Goal: Information Seeking & Learning: Learn about a topic

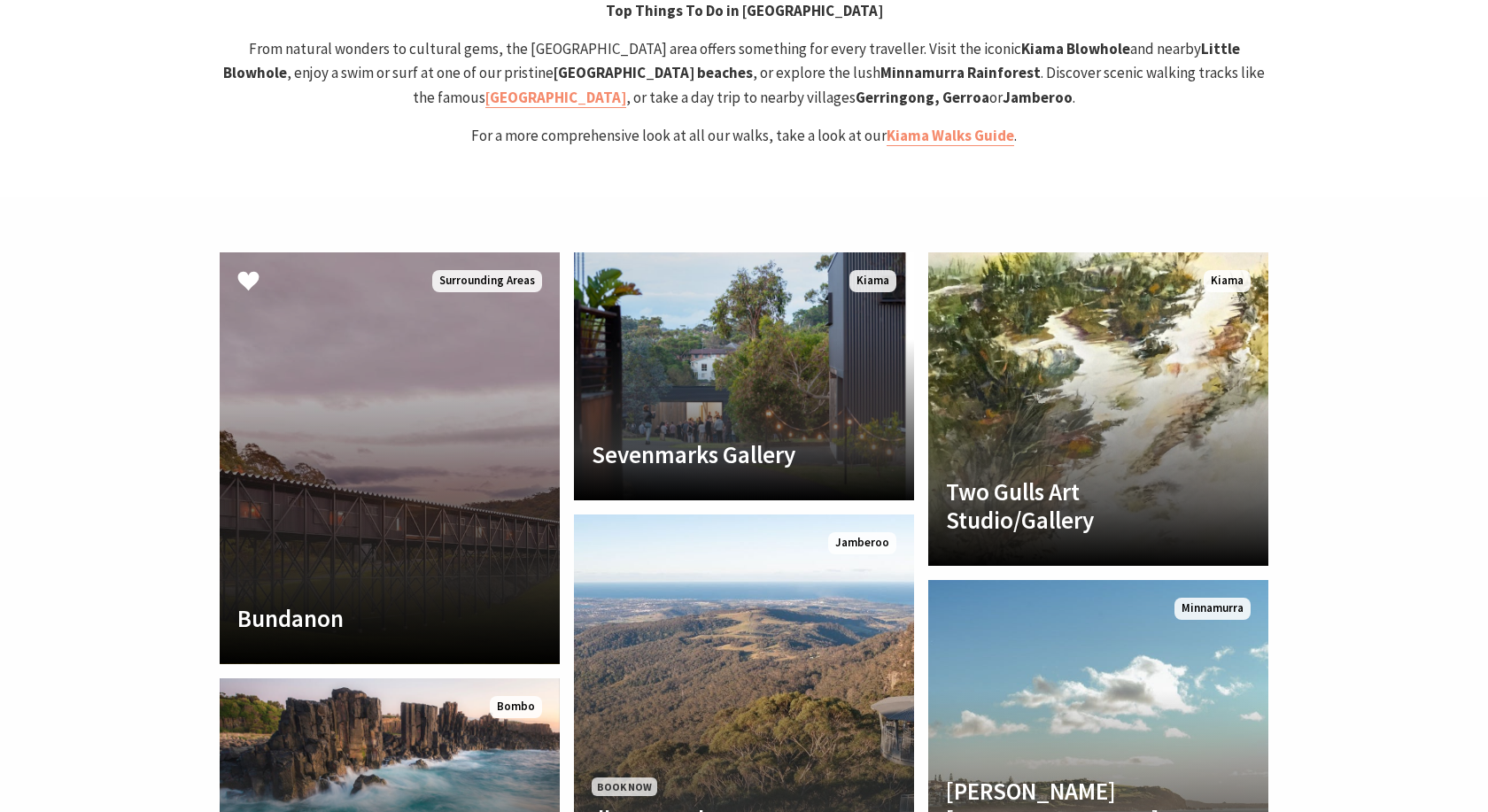
scroll to position [3884, 0]
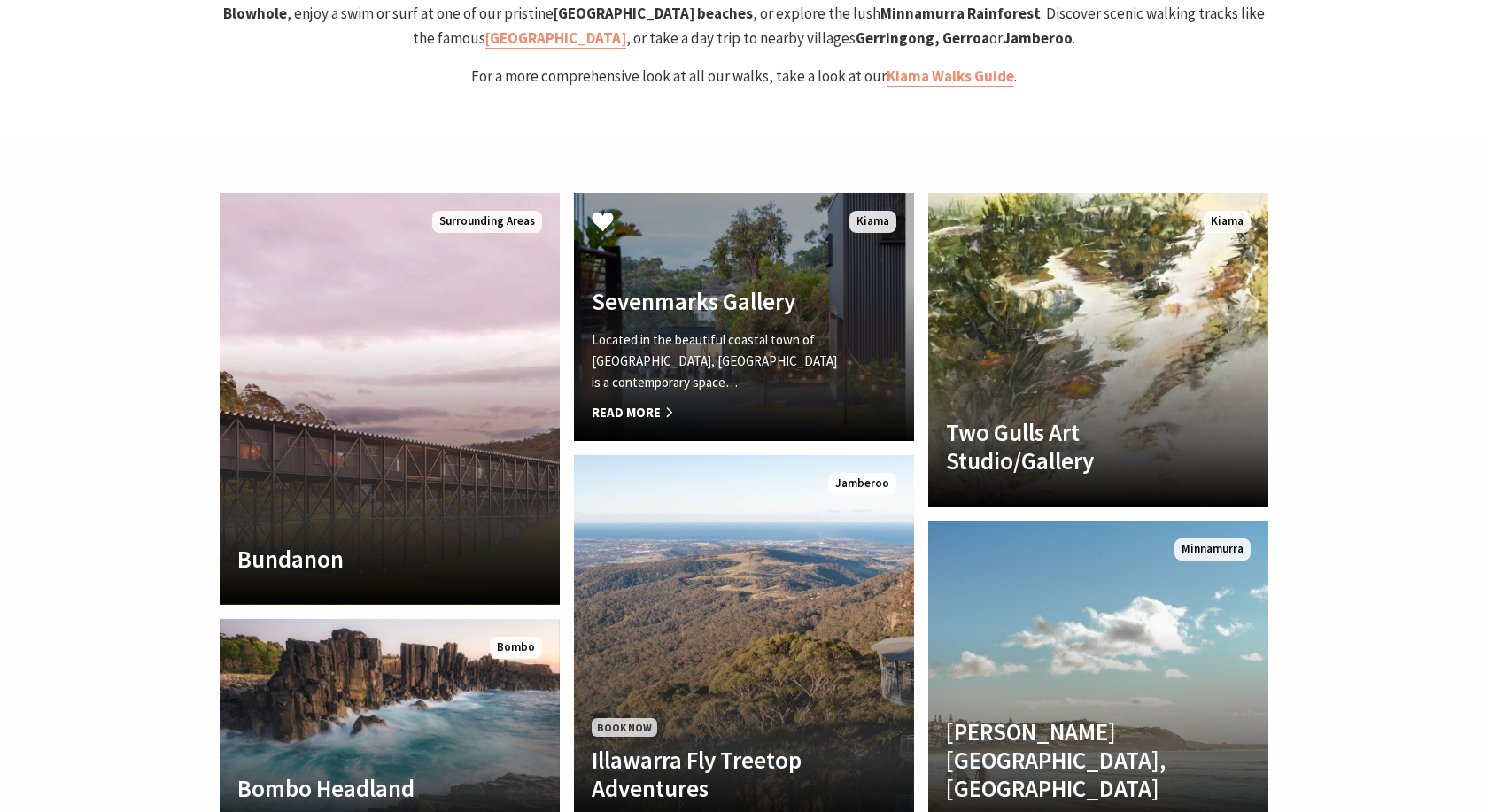
click at [741, 287] on h4 "Sevenmarks Gallery" at bounding box center [718, 301] width 253 height 28
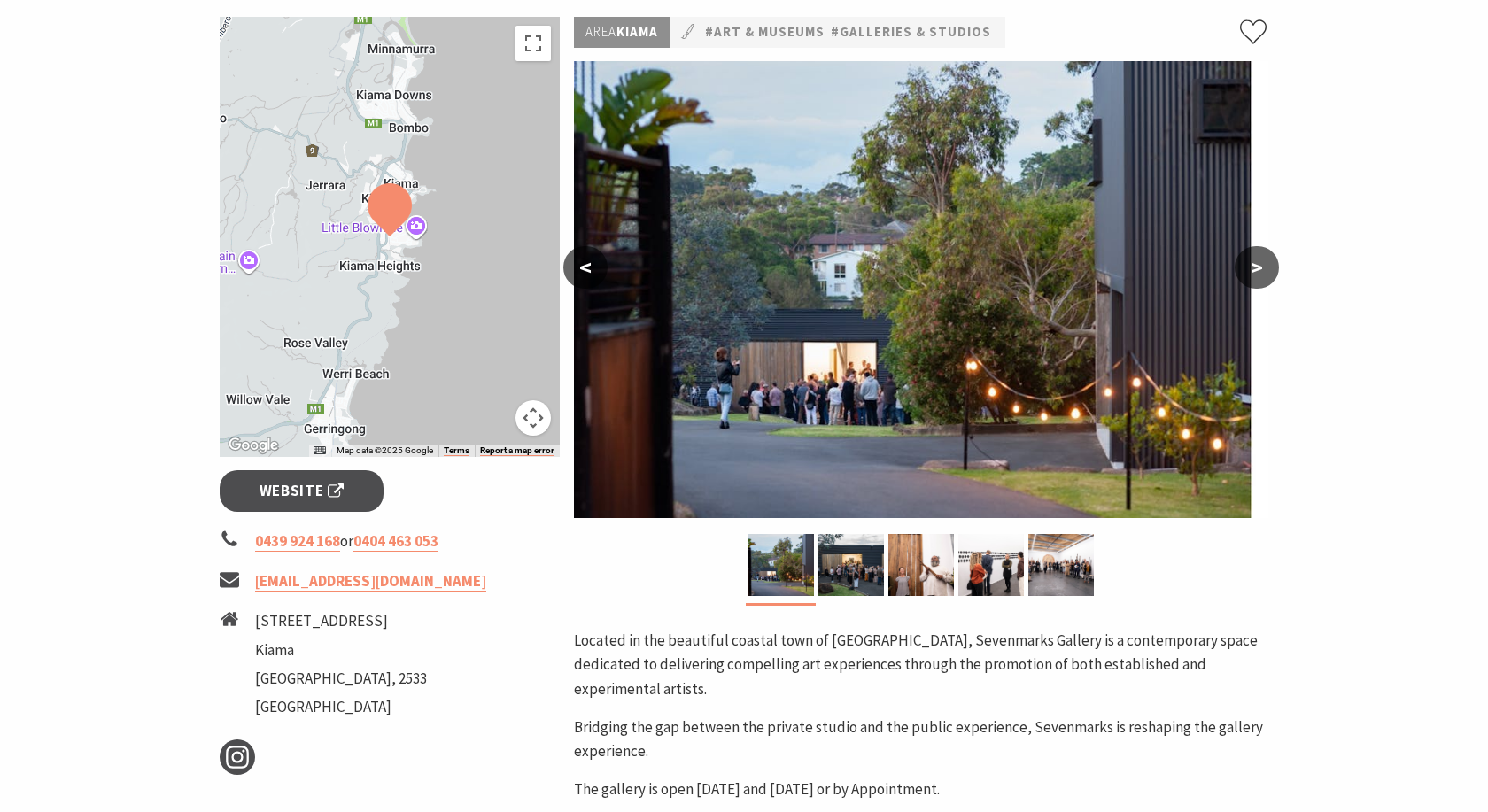
scroll to position [271, 0]
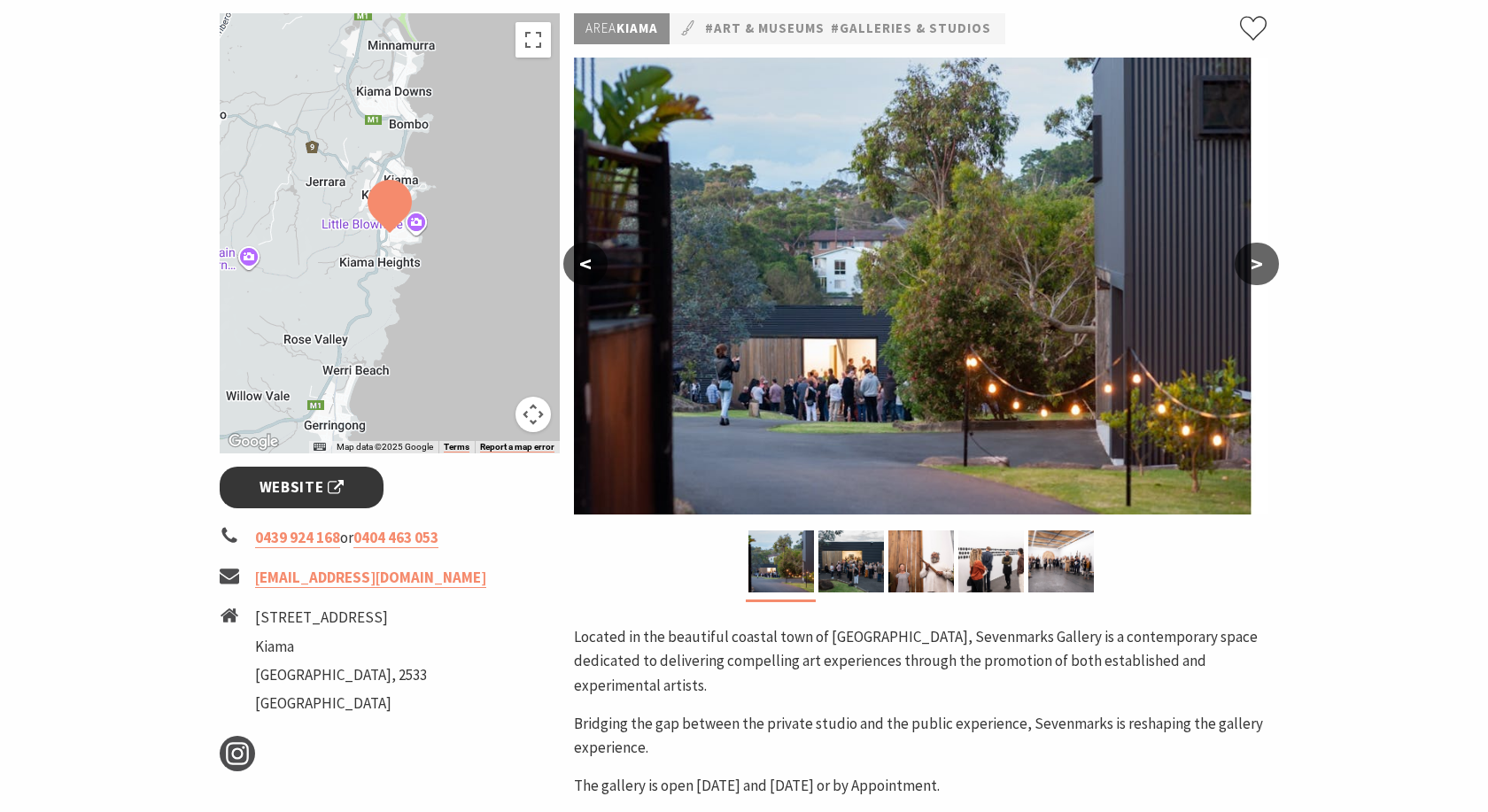
click at [310, 486] on span "Website" at bounding box center [302, 487] width 85 height 24
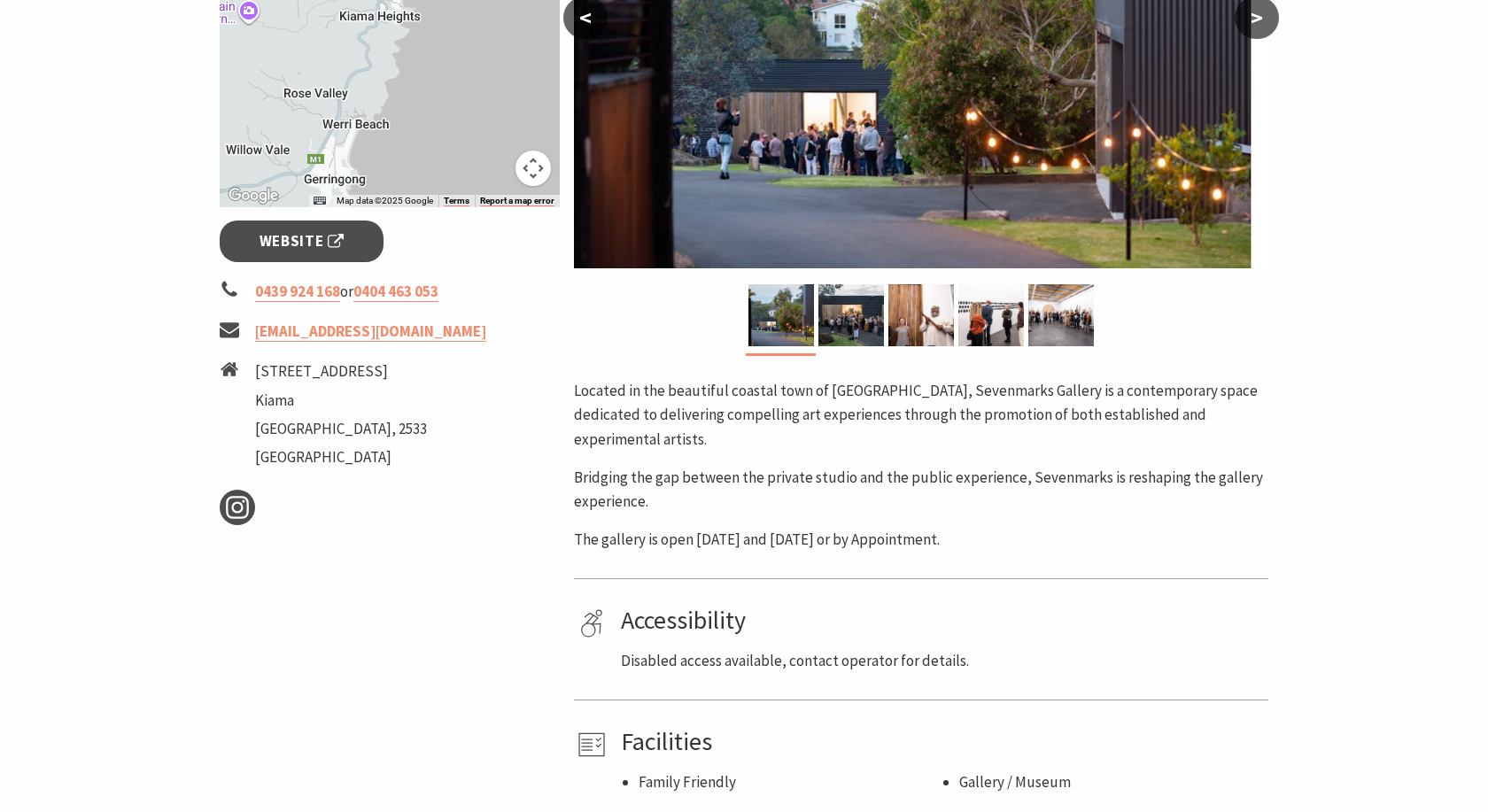
scroll to position [361, 0]
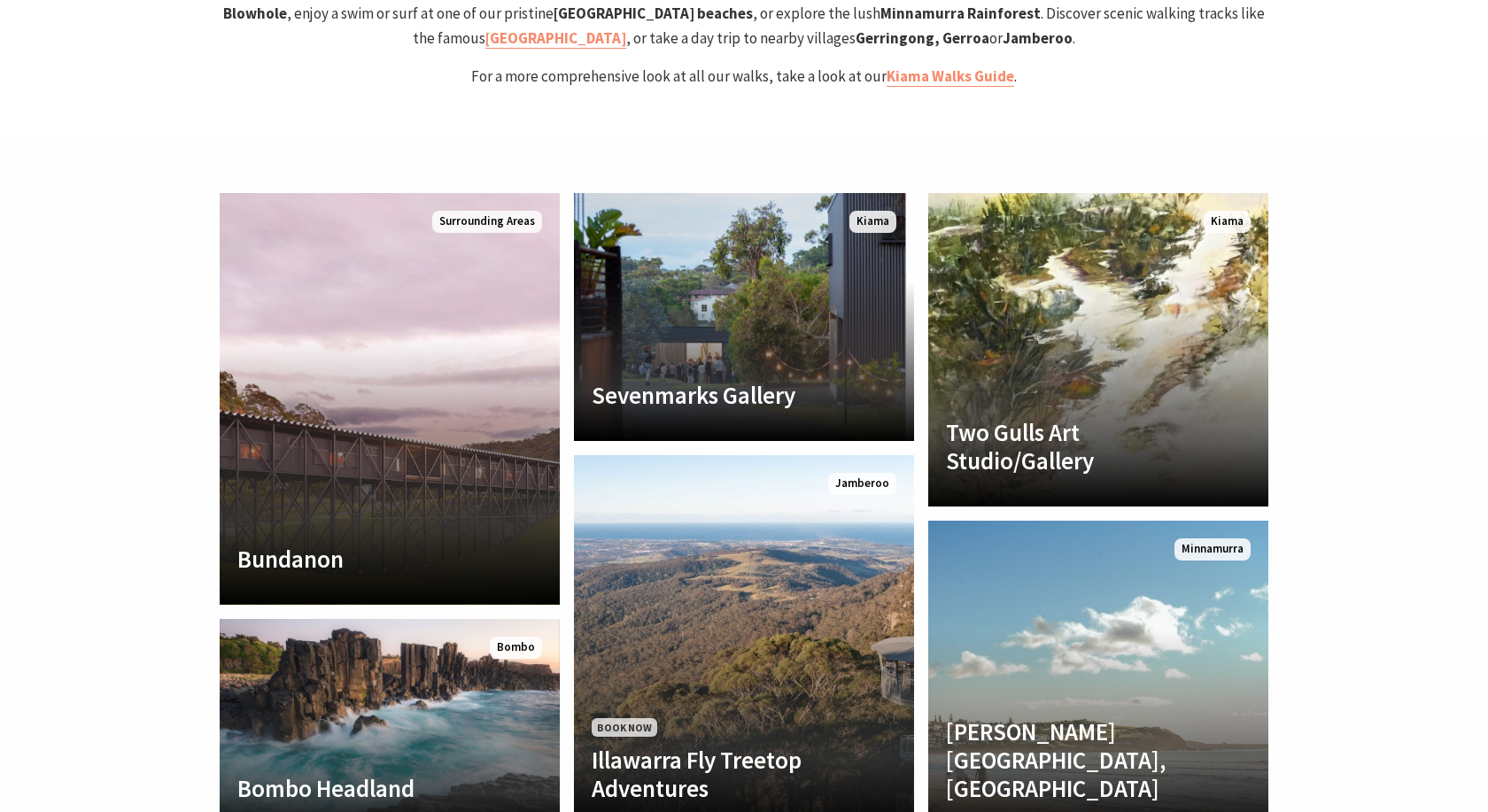
scroll to position [290, 1474]
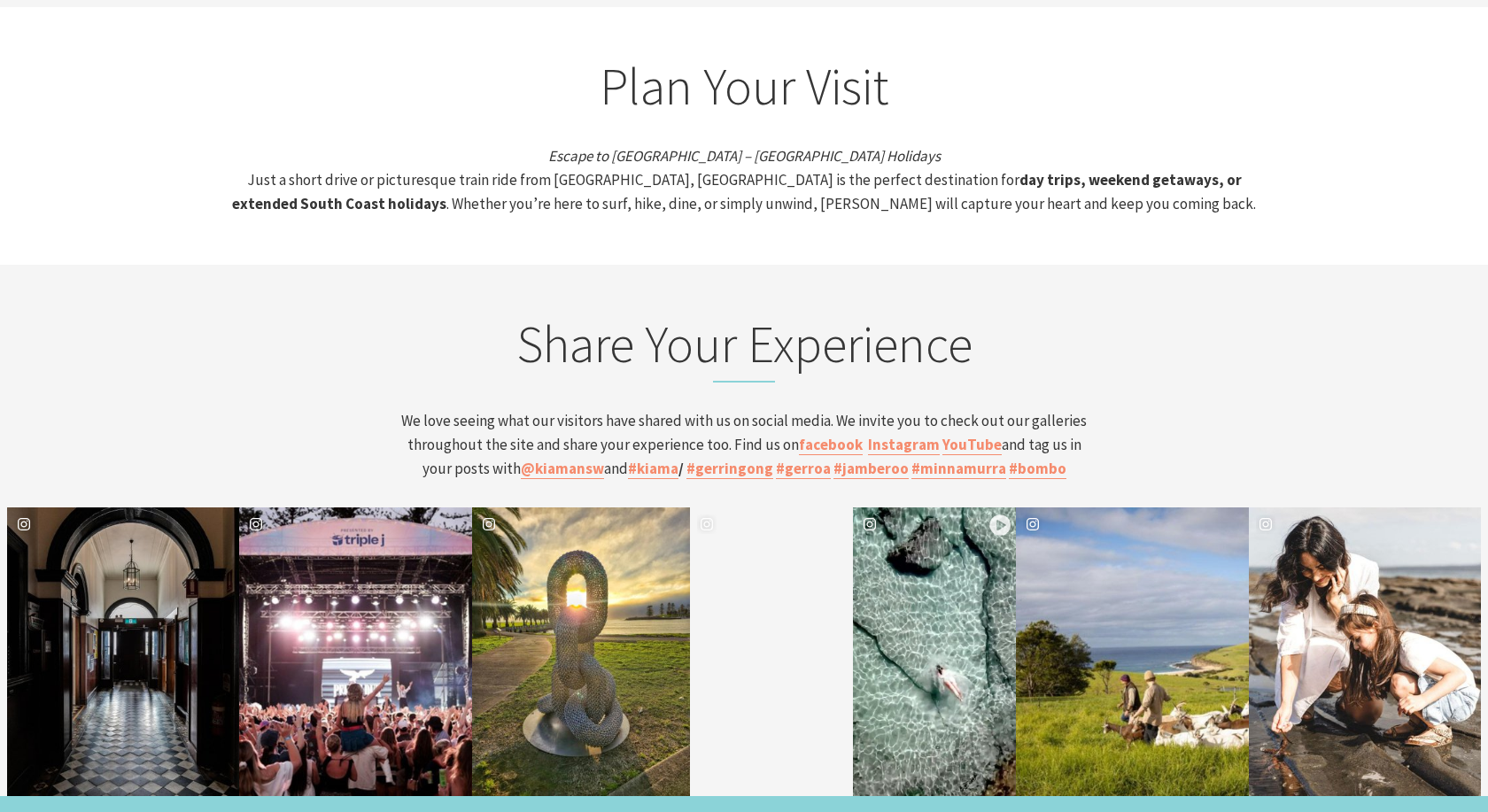
scroll to position [6413, 0]
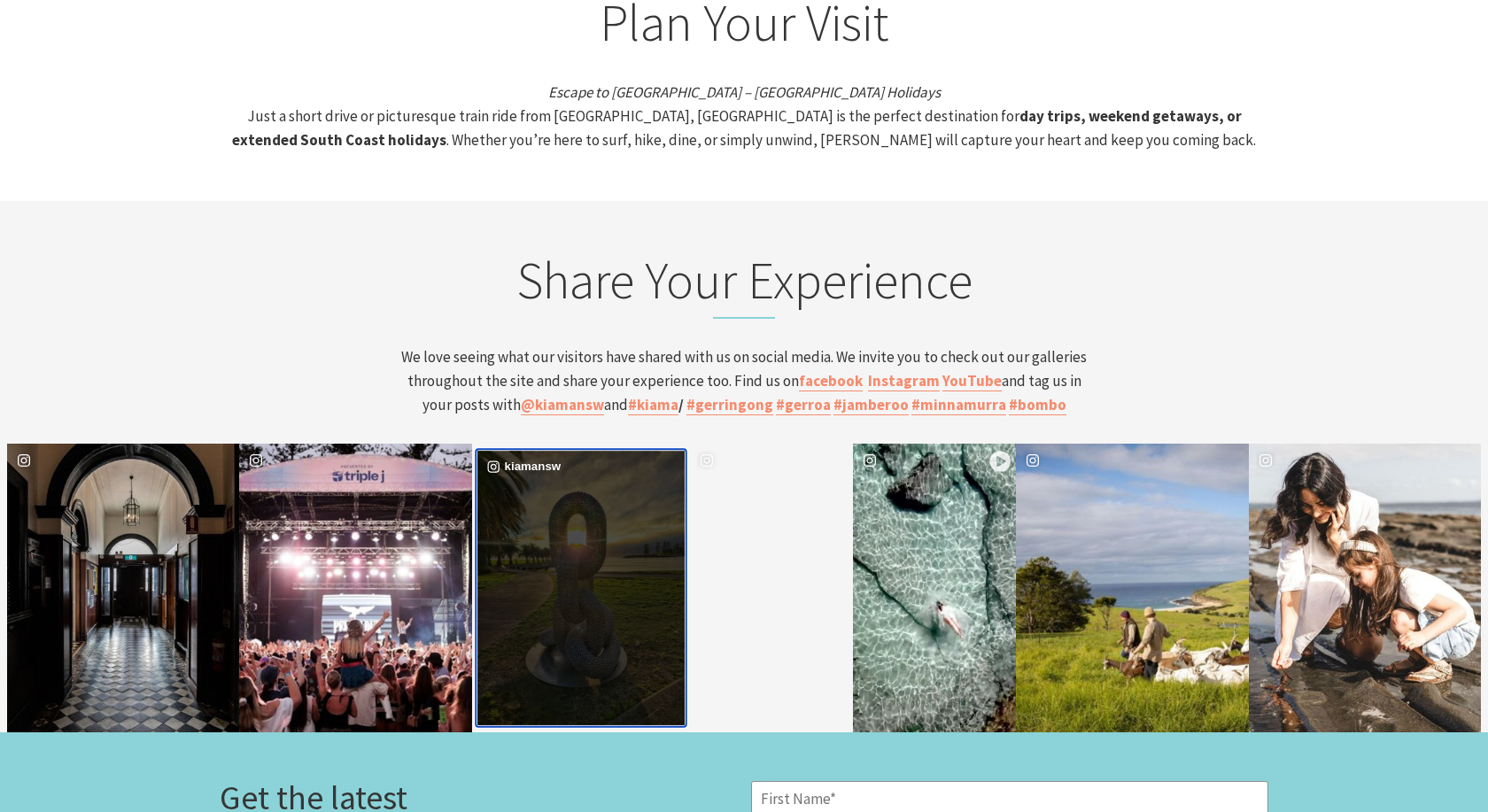
click at [536, 452] on div "image gallery, click to learn more about photo: The Kiama Sculpture Walk is now…" at bounding box center [529, 589] width 103 height 274
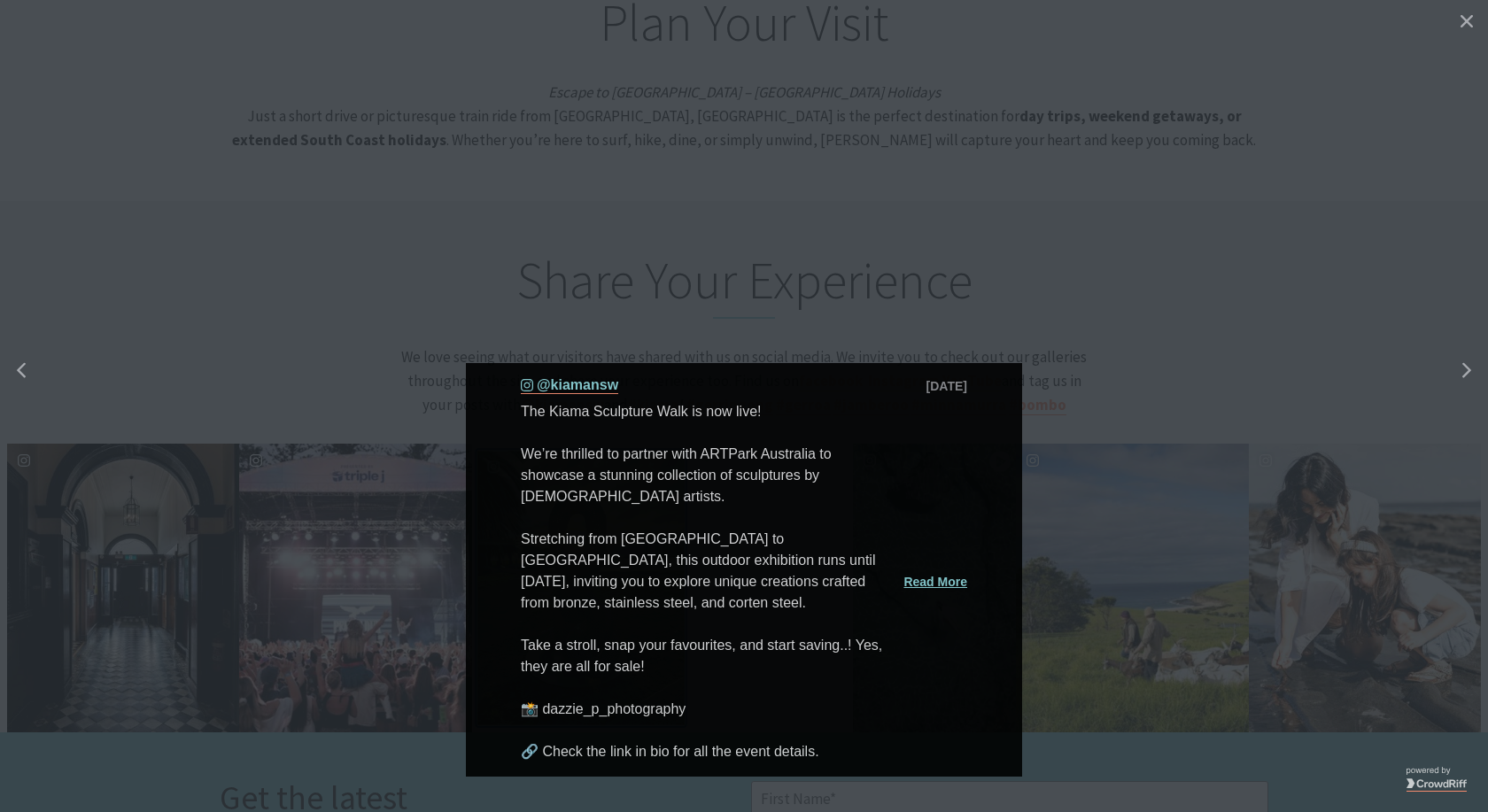
scroll to position [290, 1474]
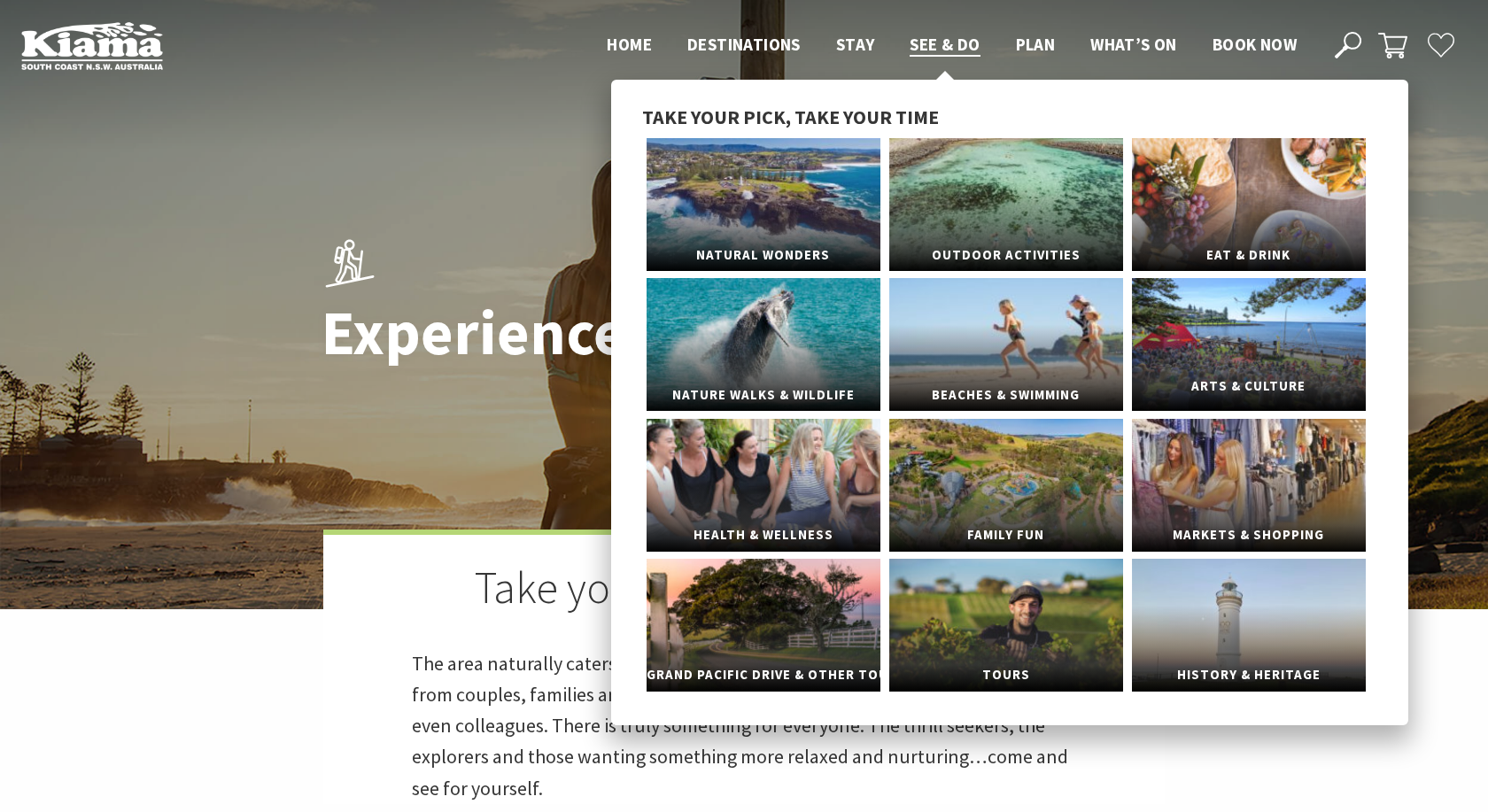
click at [1249, 351] on link "Arts & Culture" at bounding box center [1249, 344] width 234 height 133
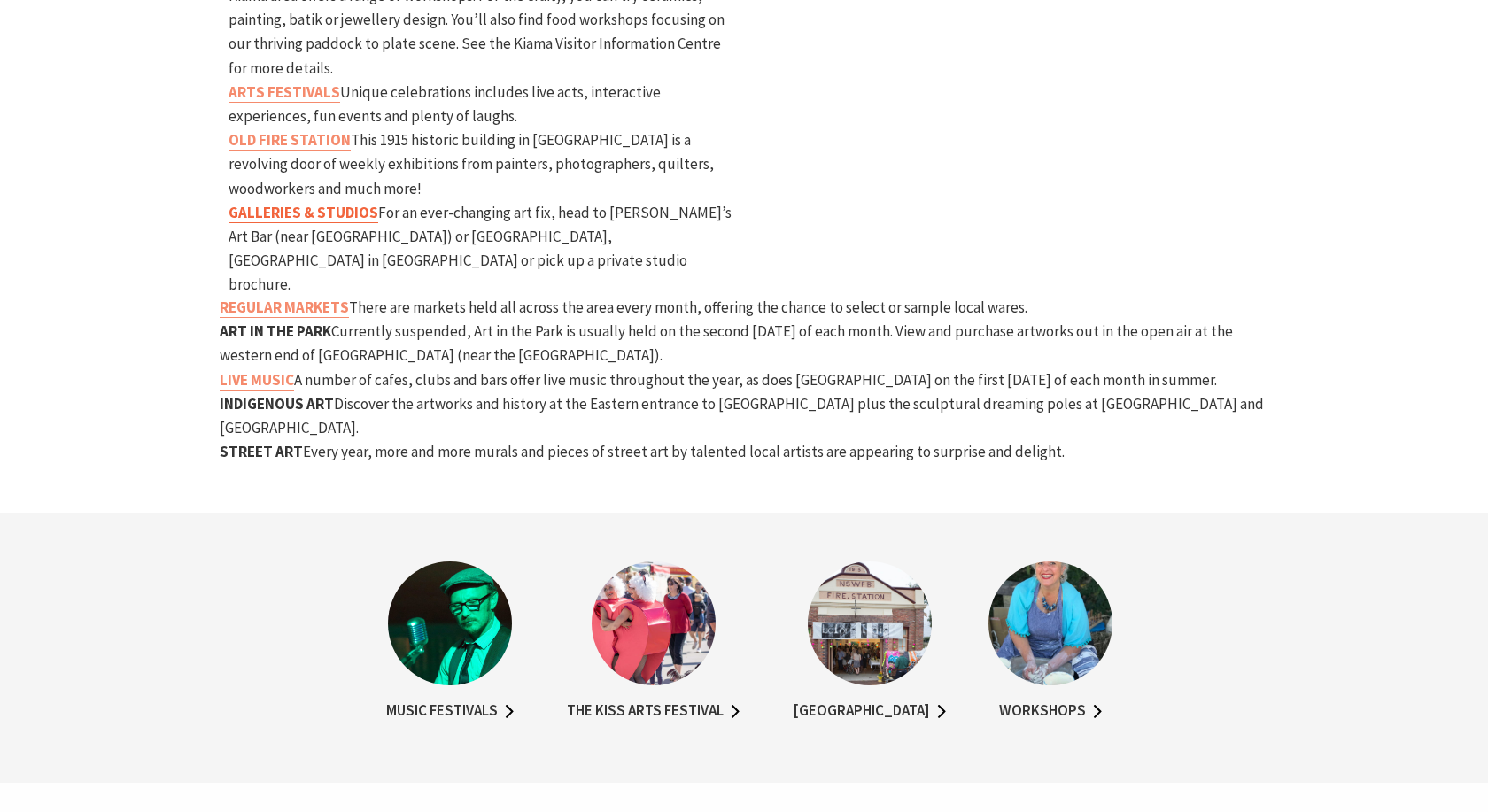
scroll to position [542, 0]
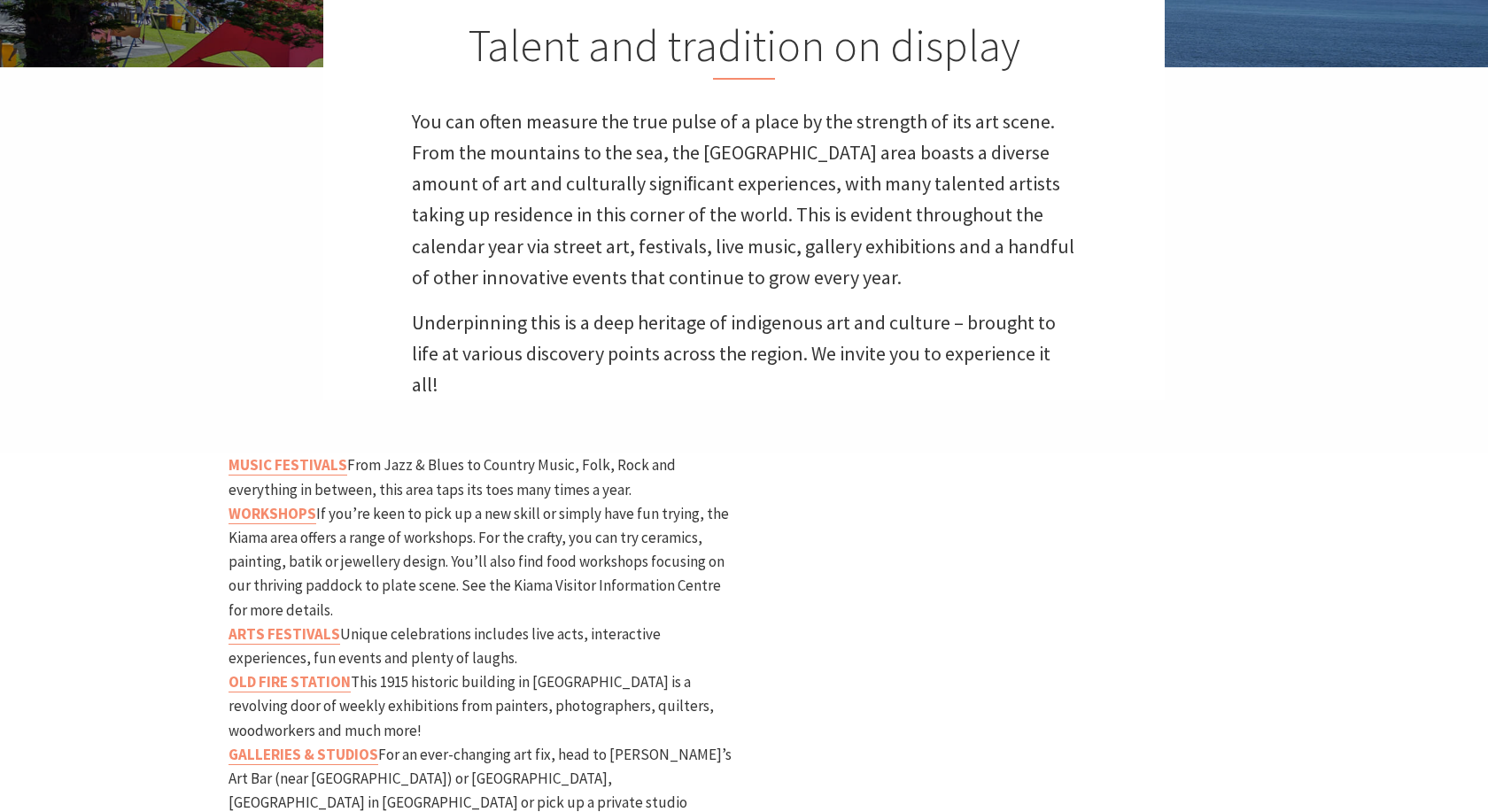
click at [277, 504] on strong "WORKSHOPS" at bounding box center [273, 513] width 88 height 19
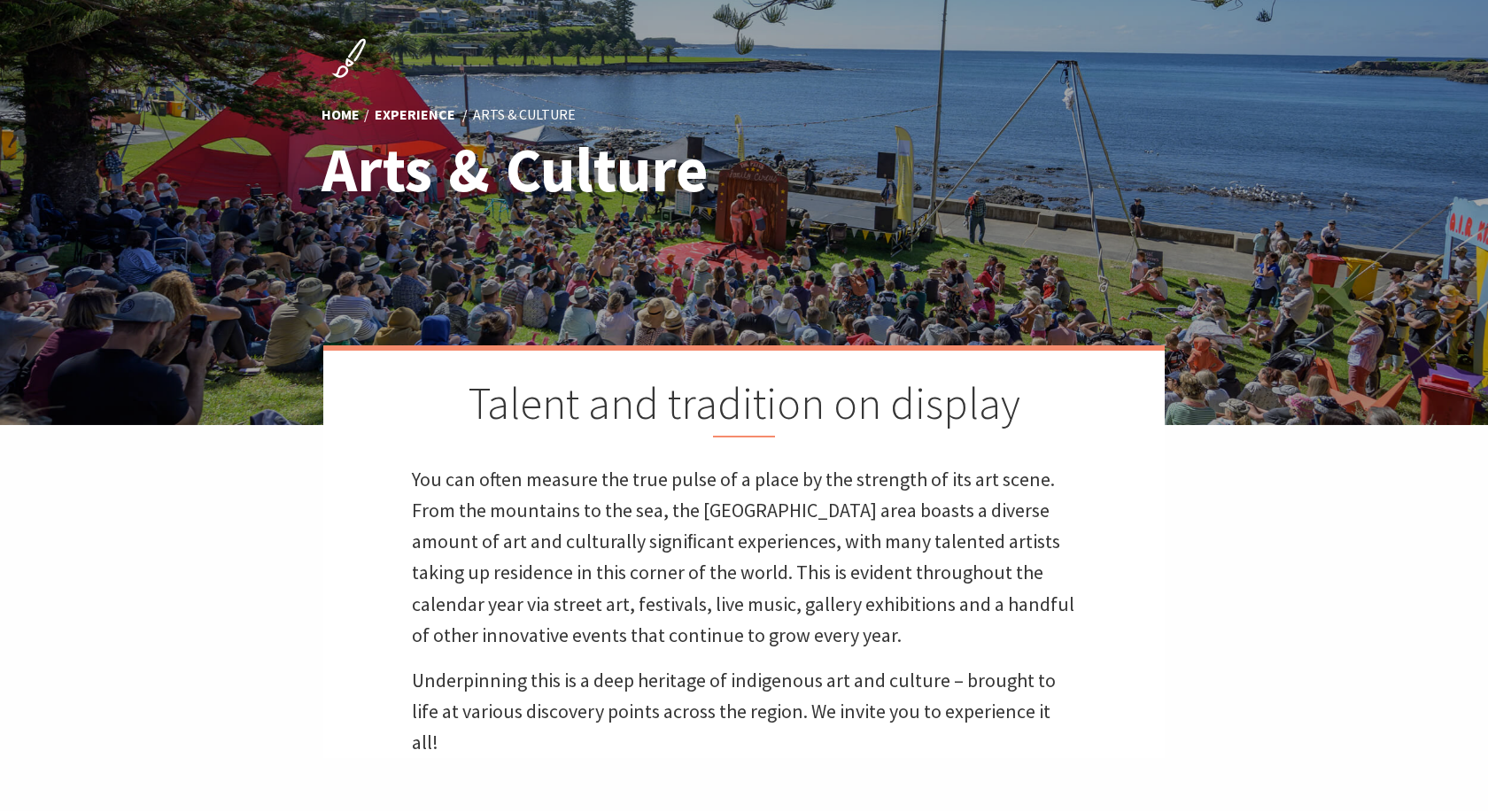
scroll to position [0, 0]
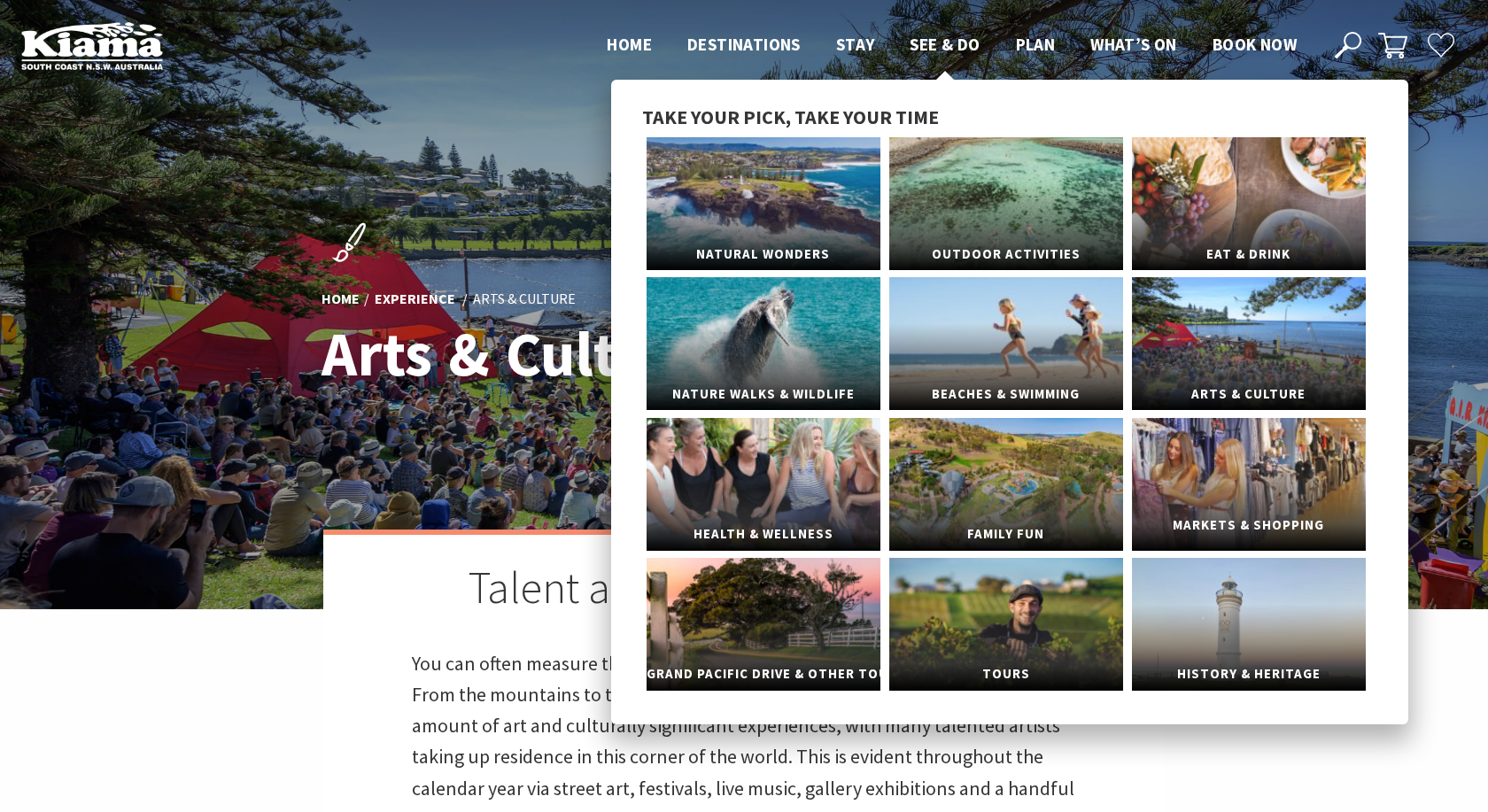
click at [1264, 460] on link "Markets & Shopping" at bounding box center [1249, 484] width 234 height 133
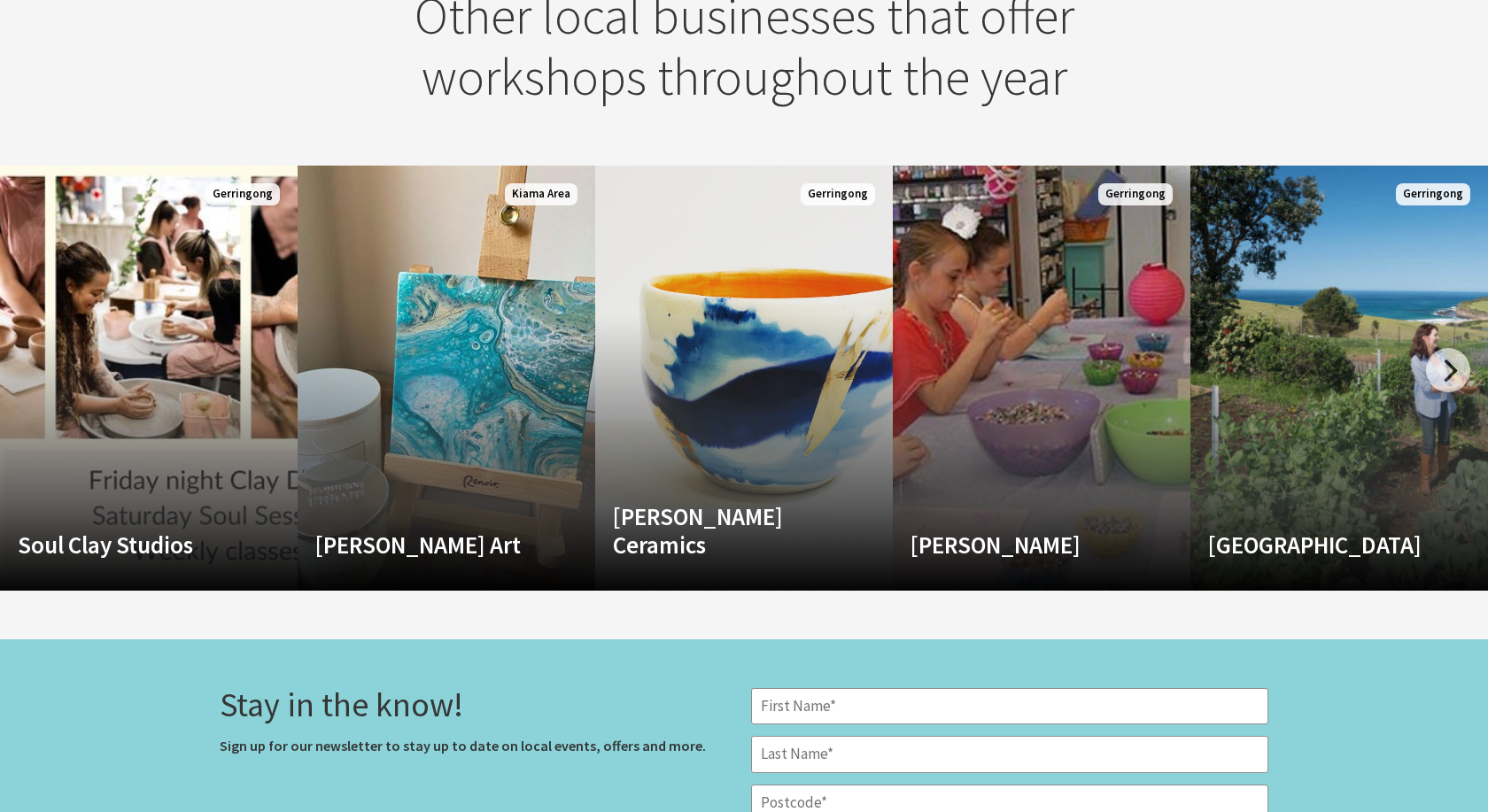
scroll to position [2258, 0]
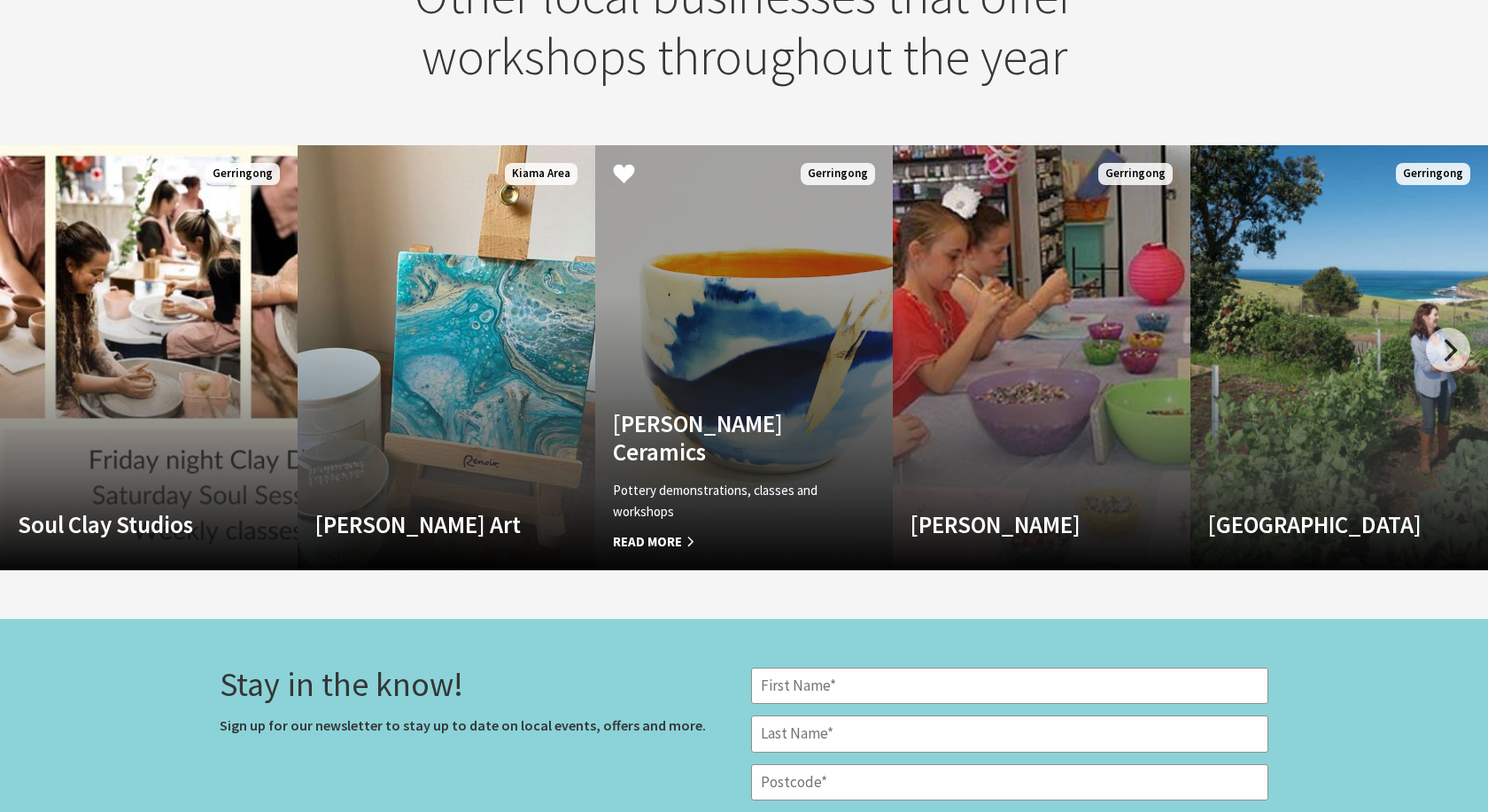
click at [671, 539] on span "Read More" at bounding box center [722, 541] width 218 height 21
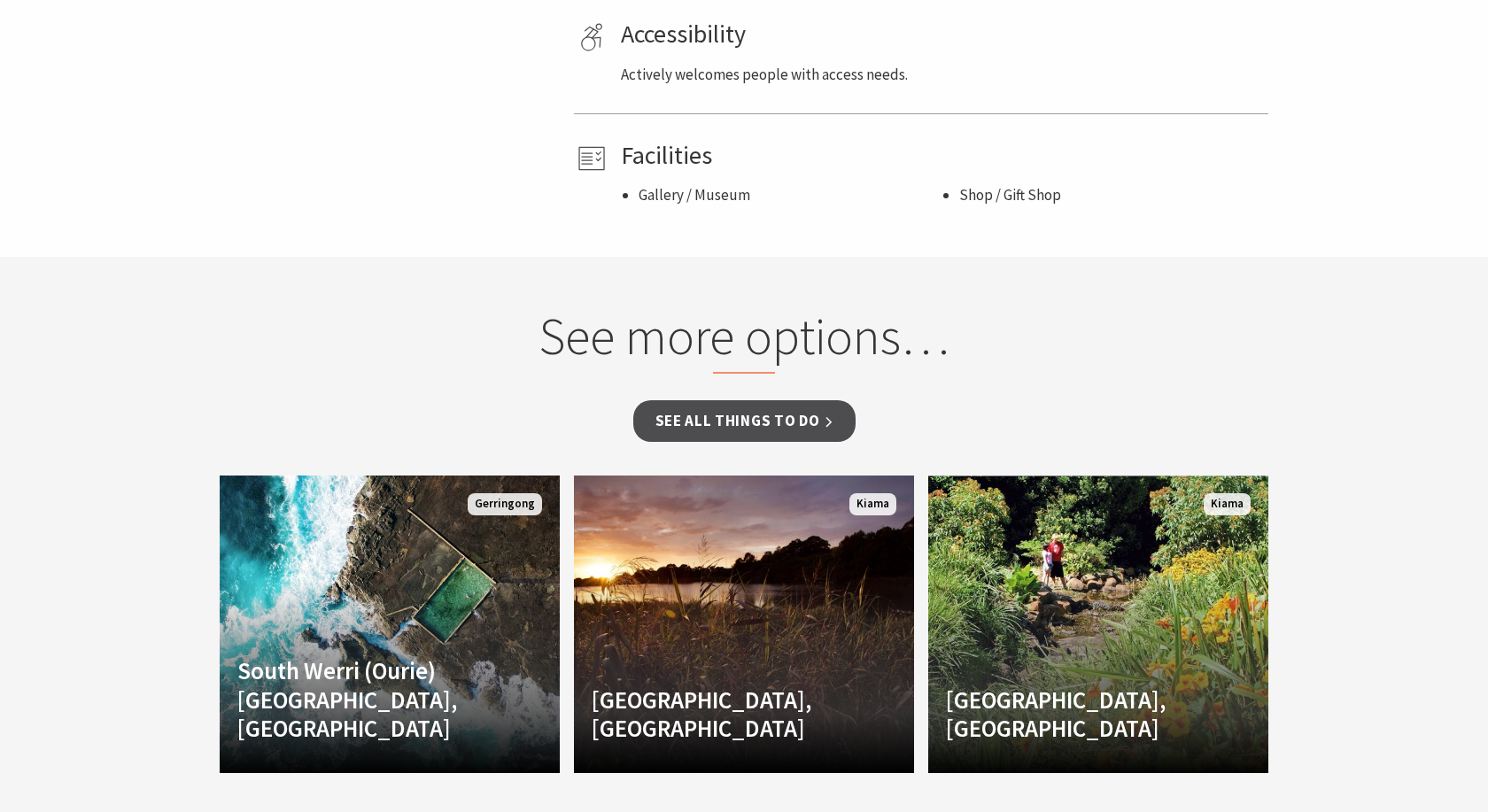
scroll to position [1084, 0]
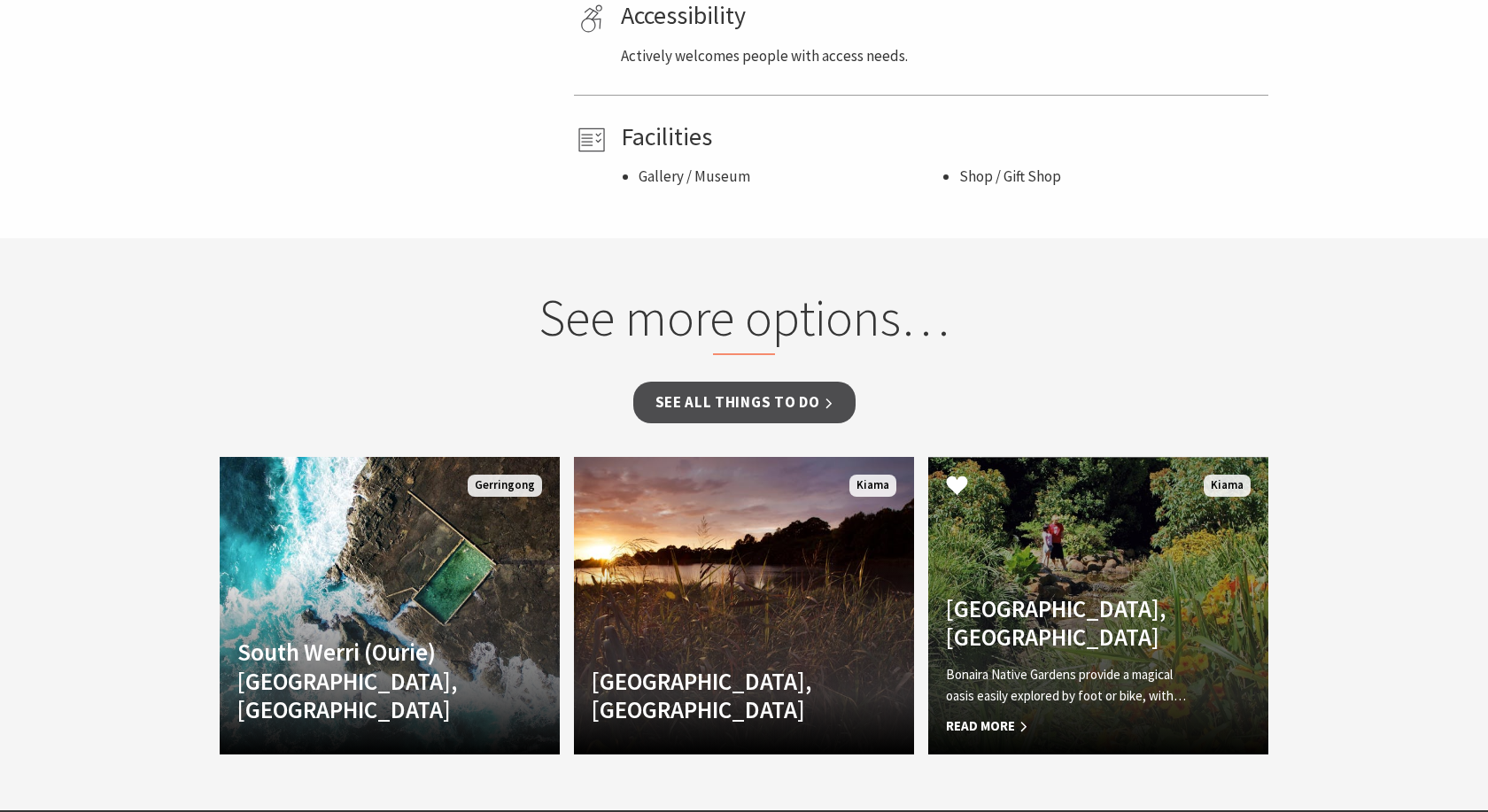
click at [980, 594] on h4 "Bonaira Native Gardens, Kiama" at bounding box center [1072, 623] width 253 height 58
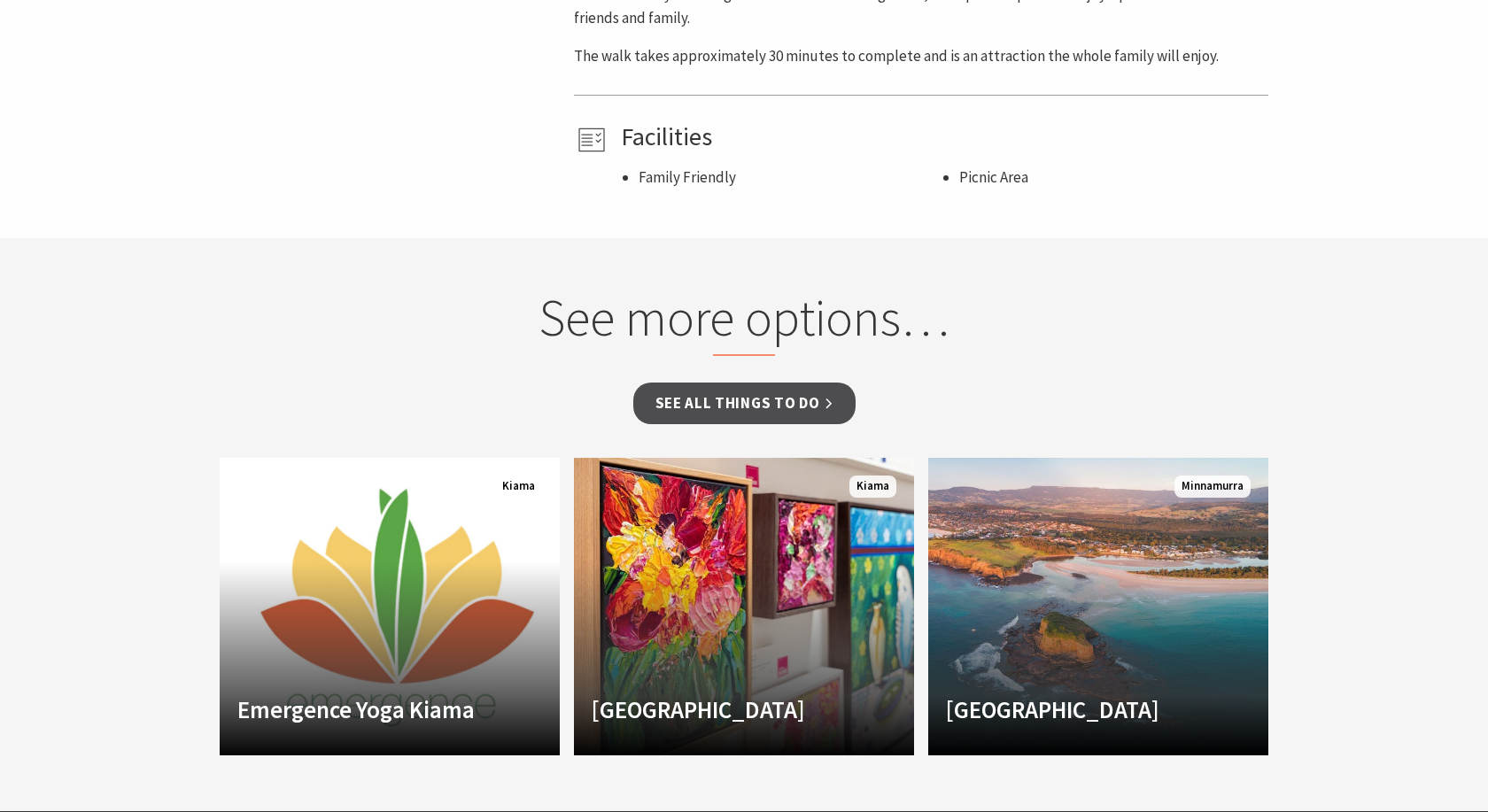
scroll to position [994, 0]
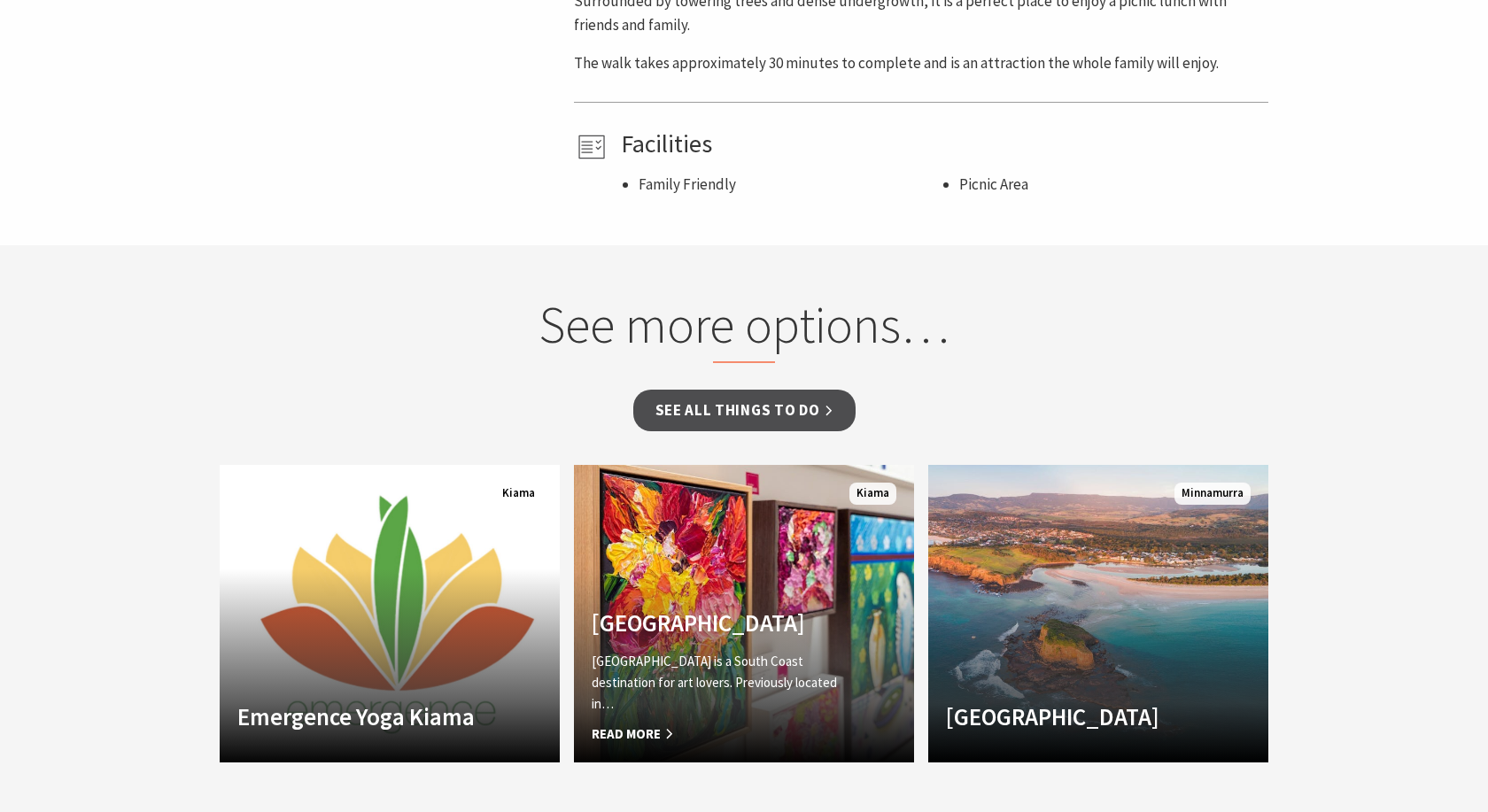
click at [701, 537] on link "Fern Street Gallery Fern Street Gallery is a South Coast destination for art lo…" at bounding box center [744, 613] width 340 height 297
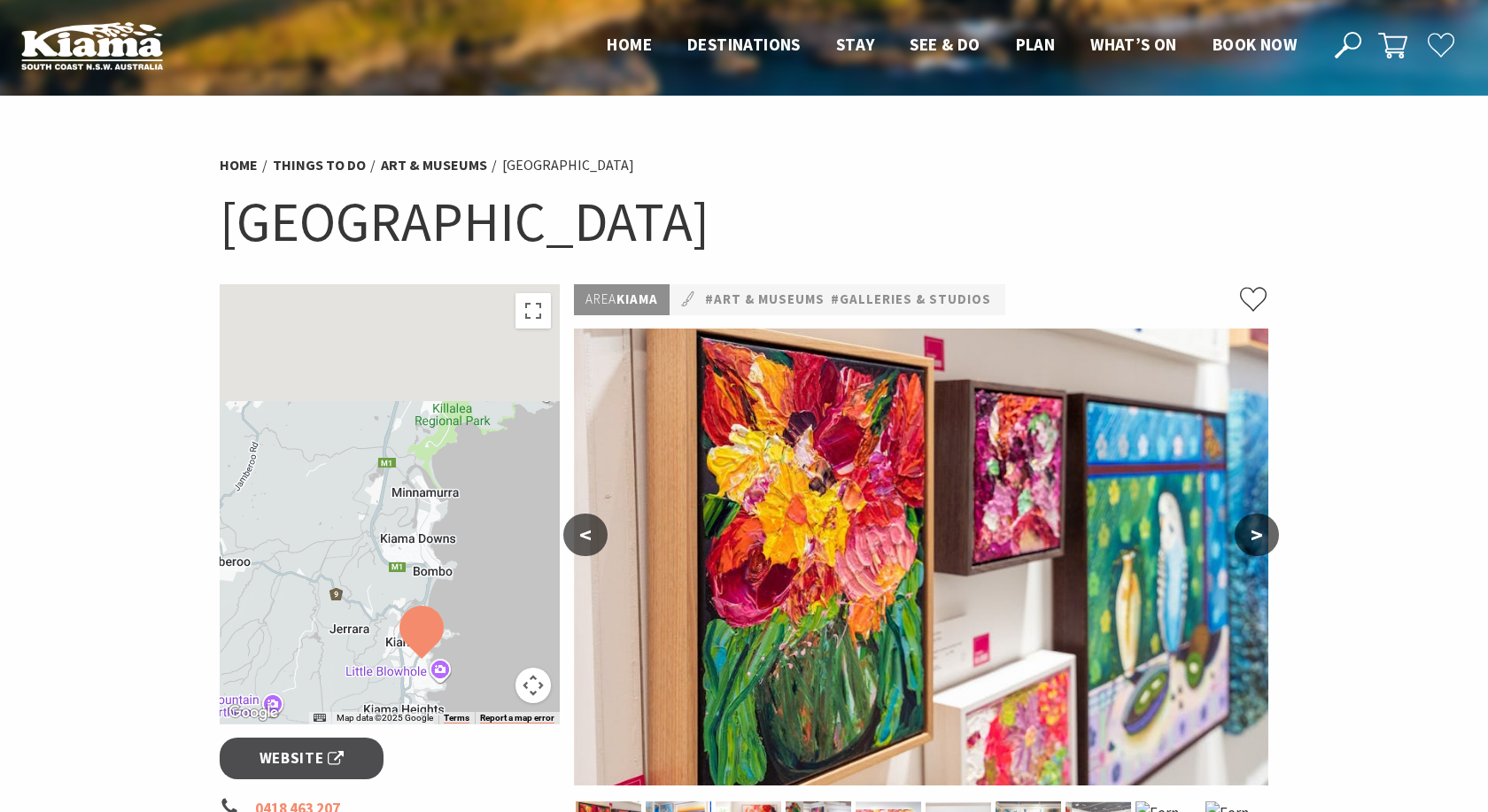
drag, startPoint x: 433, startPoint y: 347, endPoint x: 465, endPoint y: 521, distance: 176.9
click at [465, 521] on div at bounding box center [390, 504] width 340 height 440
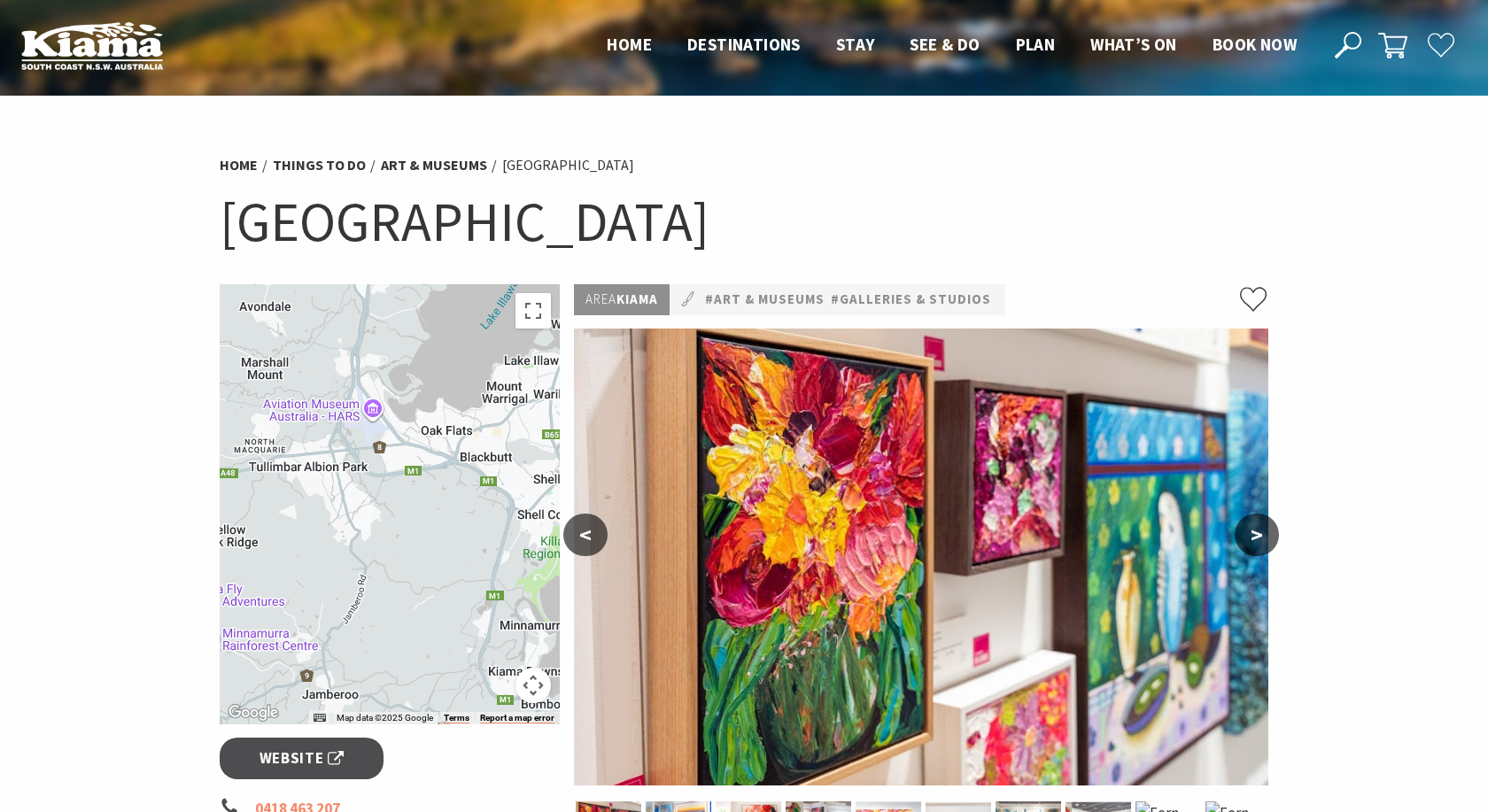
drag, startPoint x: 358, startPoint y: 393, endPoint x: 453, endPoint y: 496, distance: 140.1
click at [453, 496] on div at bounding box center [390, 504] width 340 height 440
click at [350, 413] on div at bounding box center [390, 504] width 340 height 440
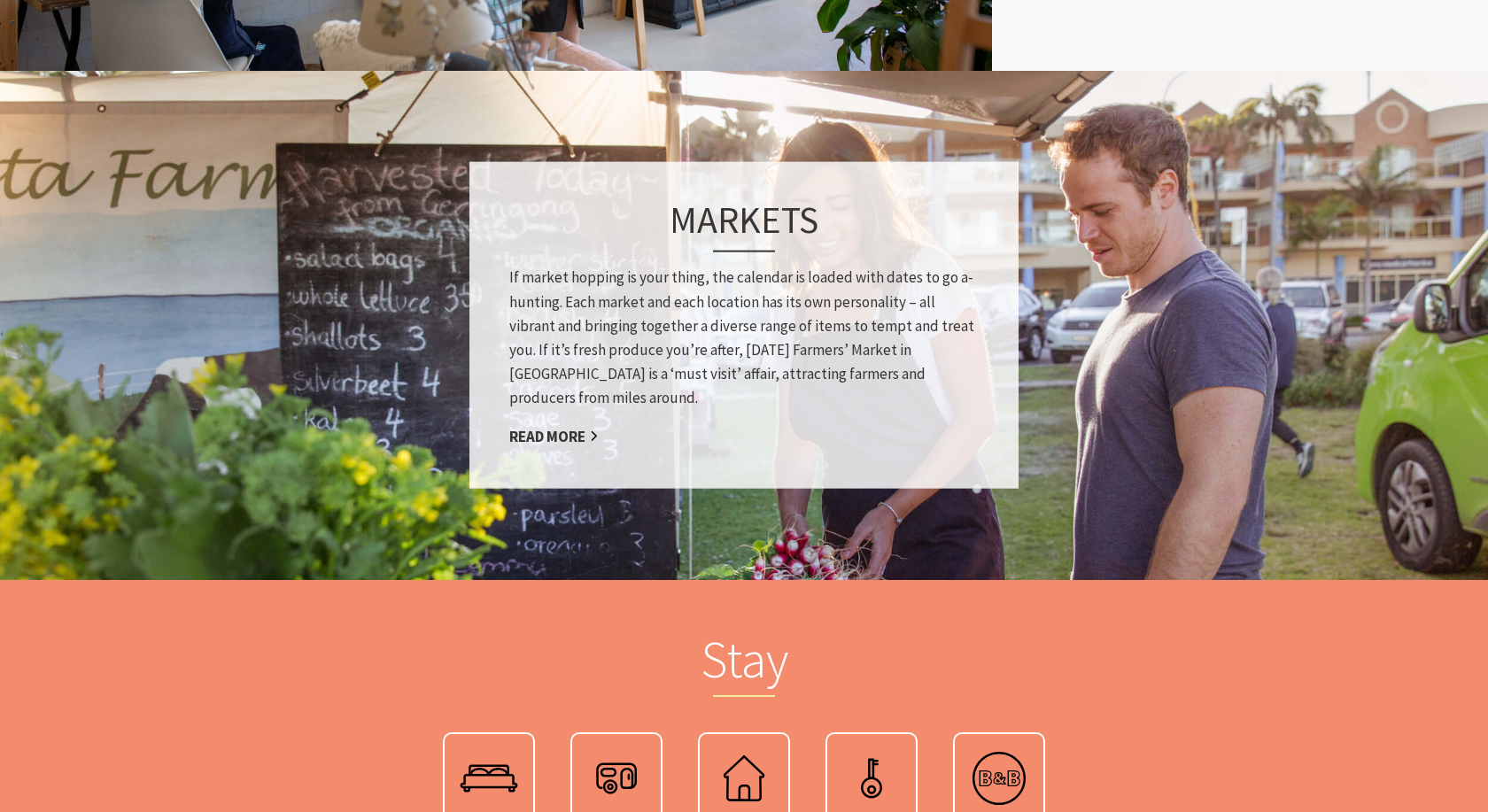
scroll to position [632, 0]
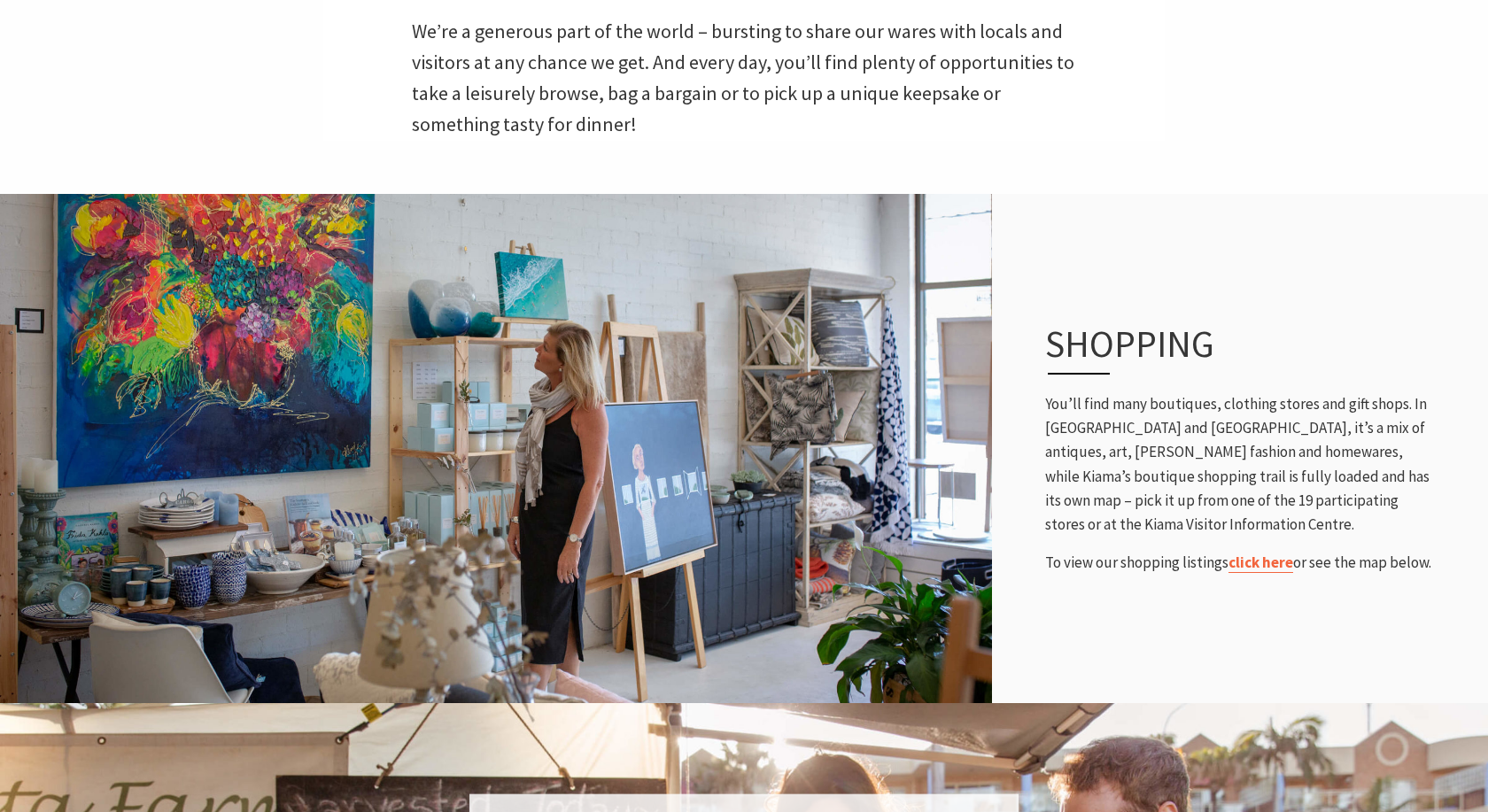
click at [1251, 563] on link "click here" at bounding box center [1260, 562] width 65 height 20
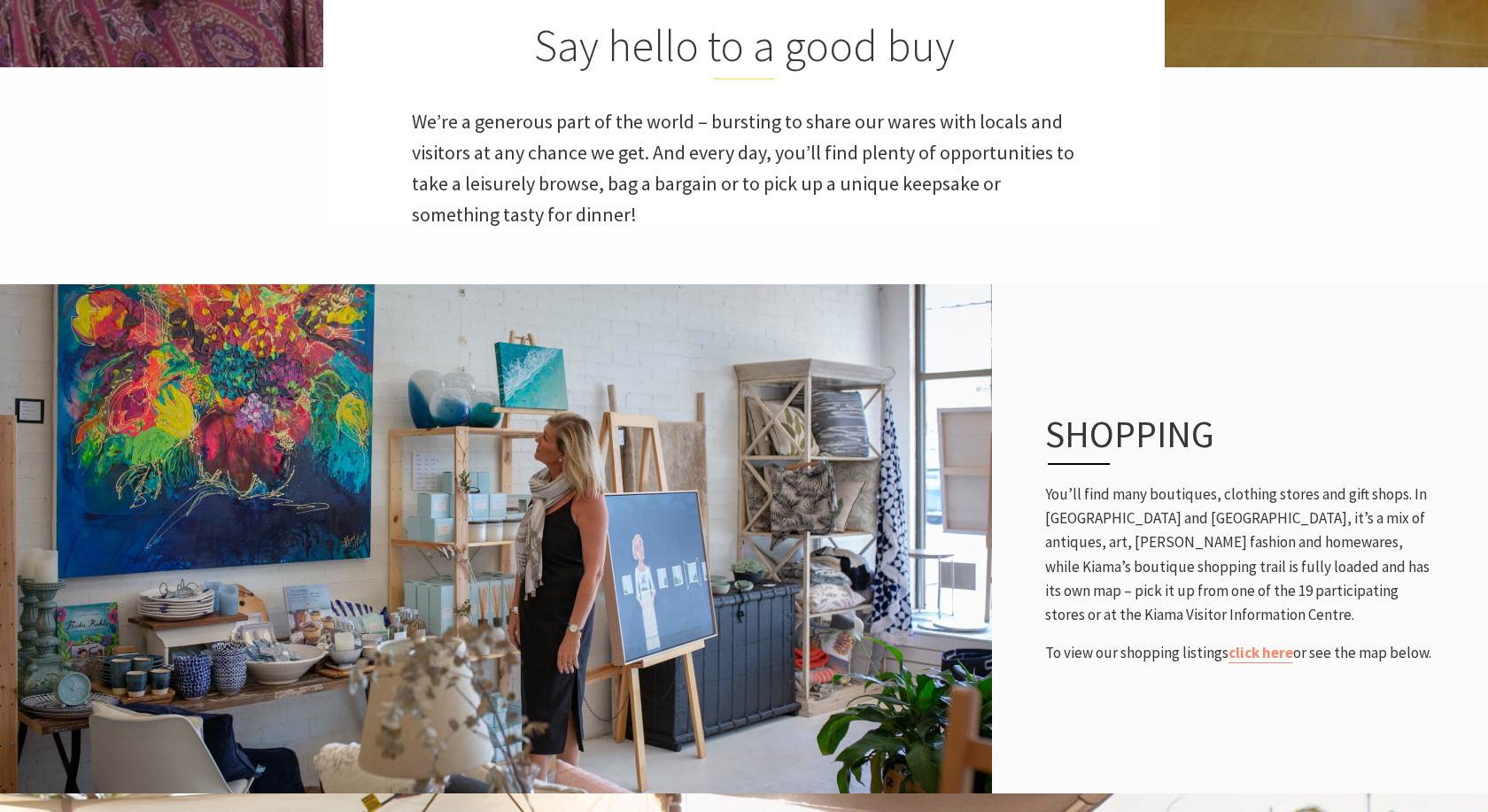
scroll to position [0, 0]
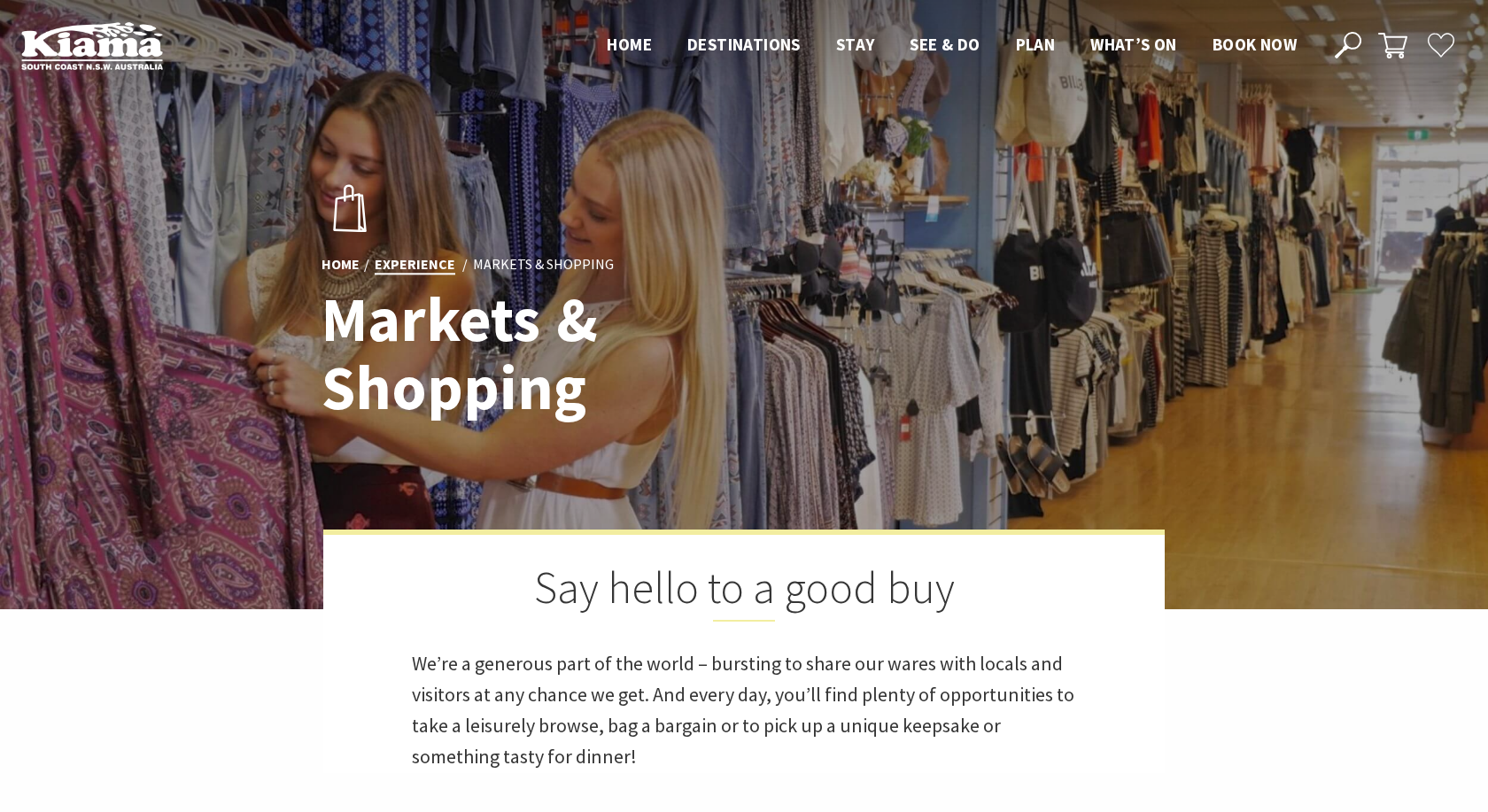
click at [421, 270] on link "Experience" at bounding box center [415, 264] width 80 height 19
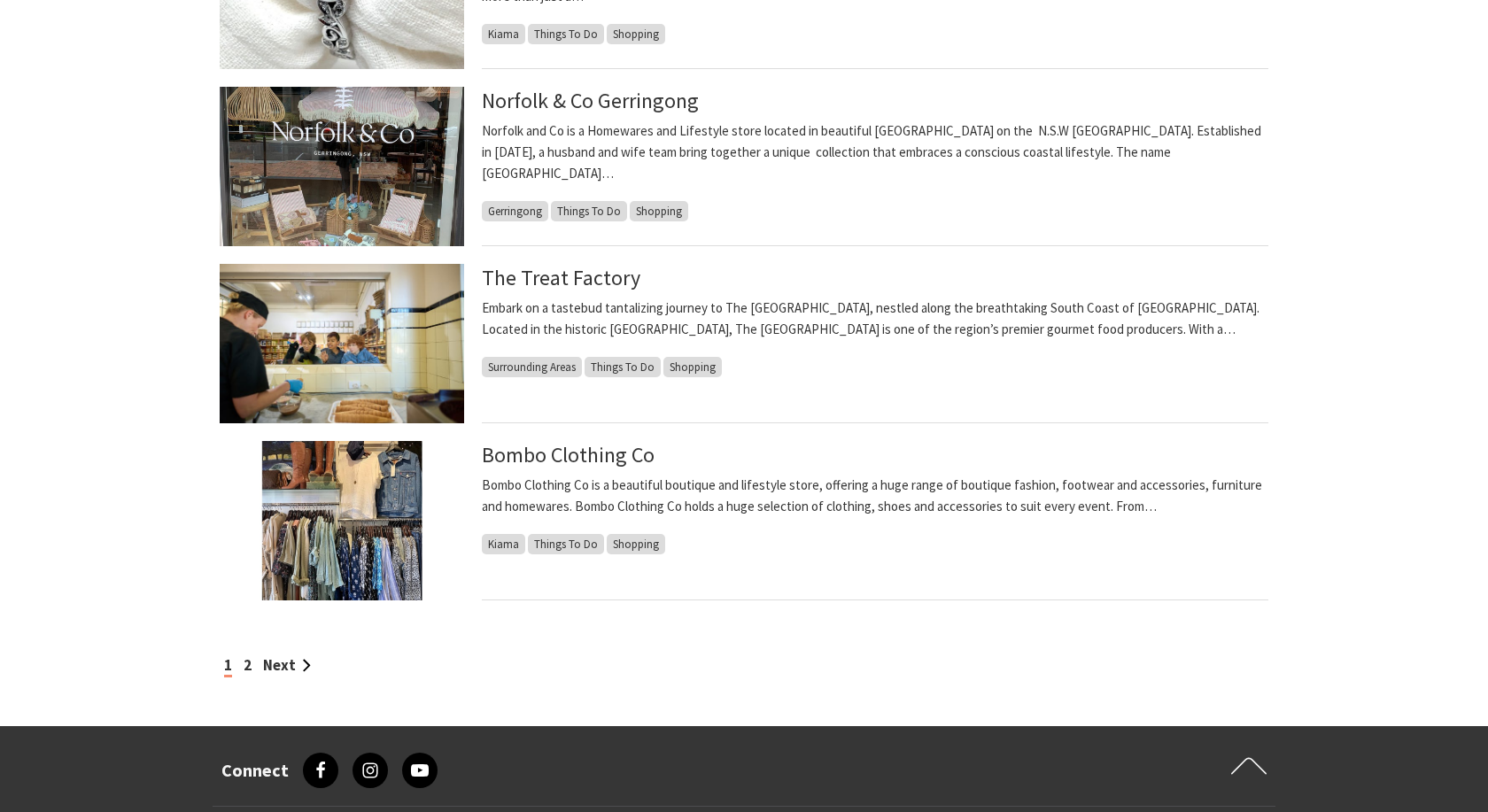
scroll to position [1355, 0]
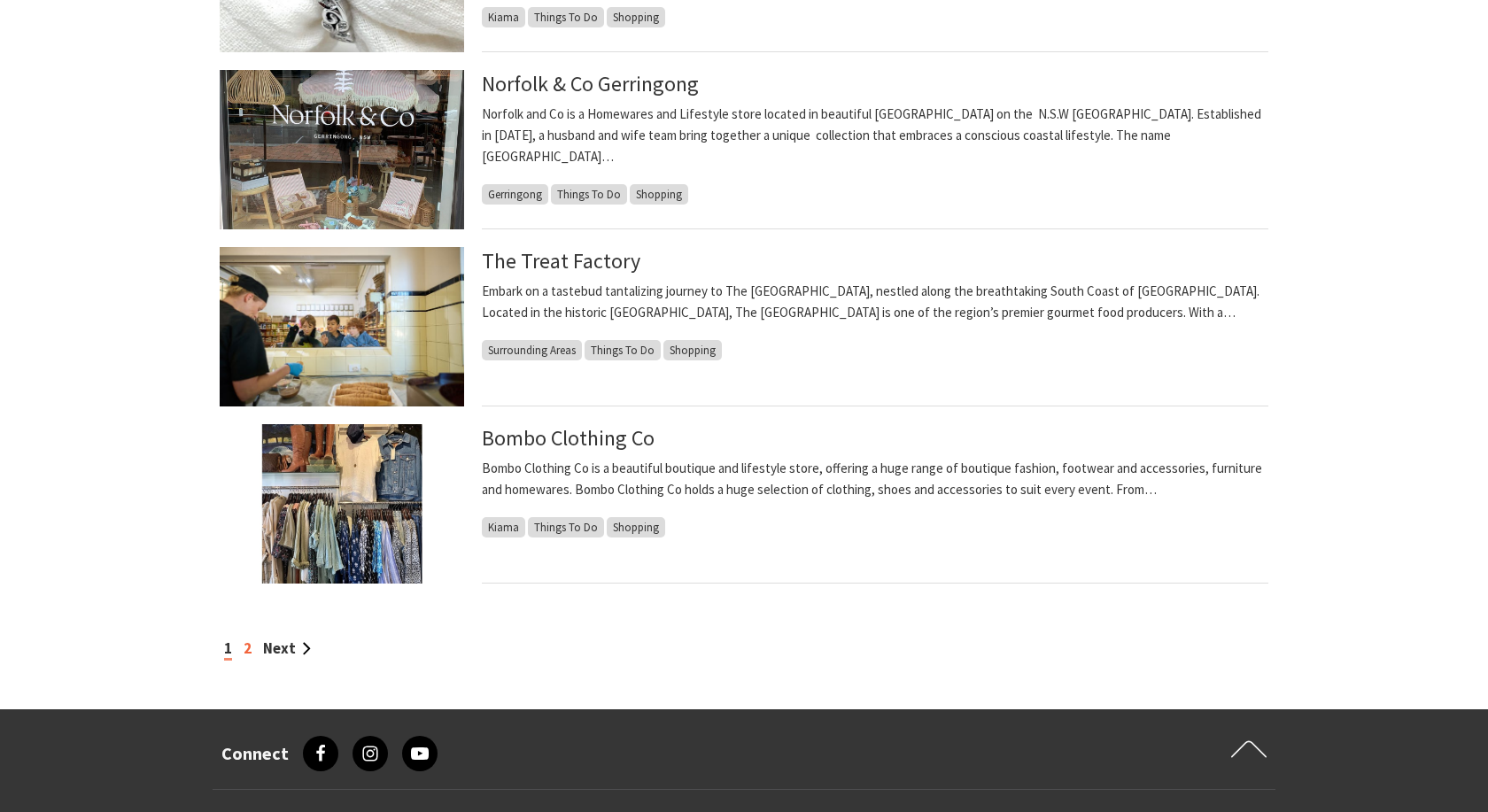
click at [246, 649] on link "2" at bounding box center [247, 647] width 8 height 19
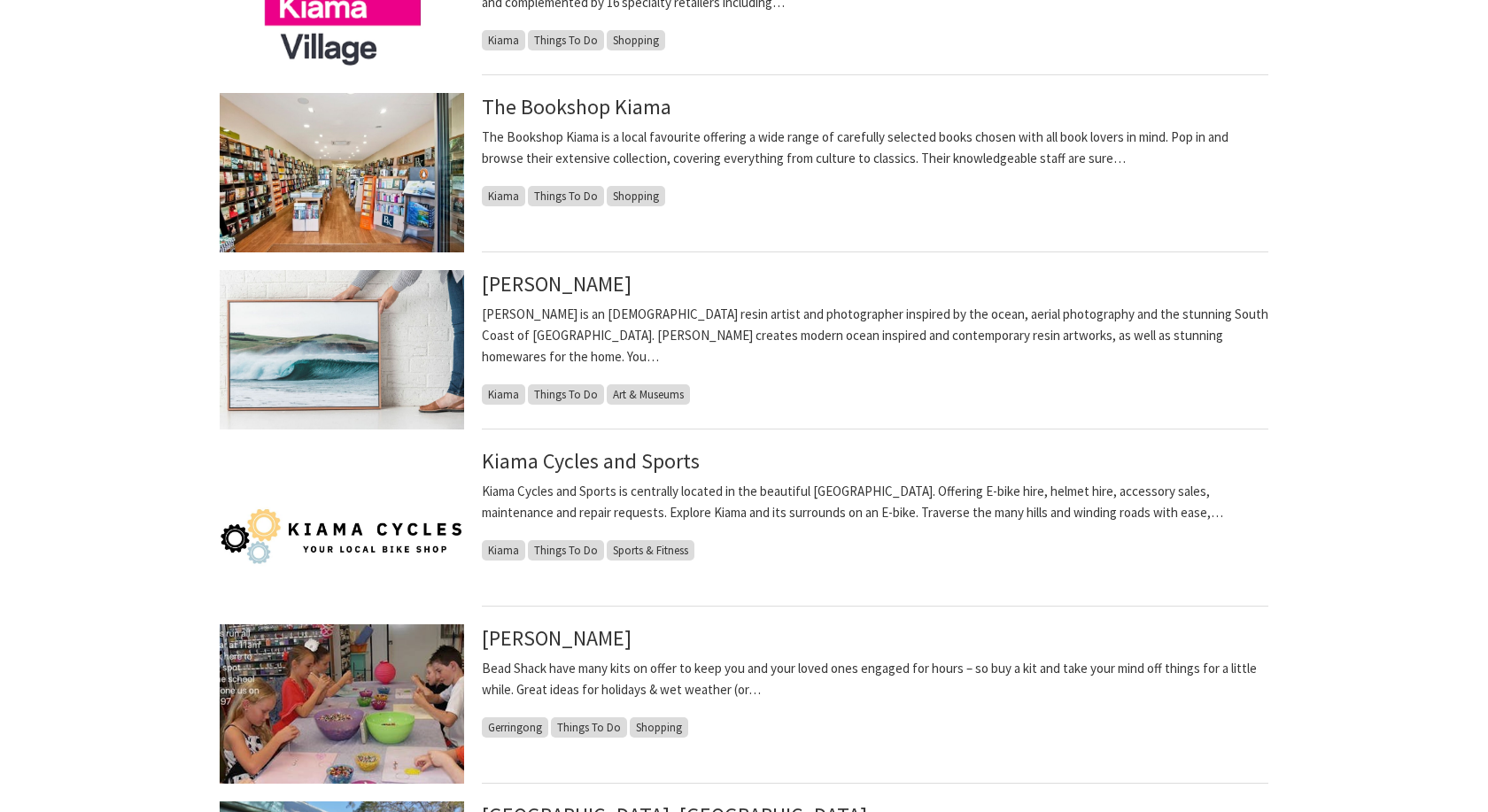
scroll to position [813, 0]
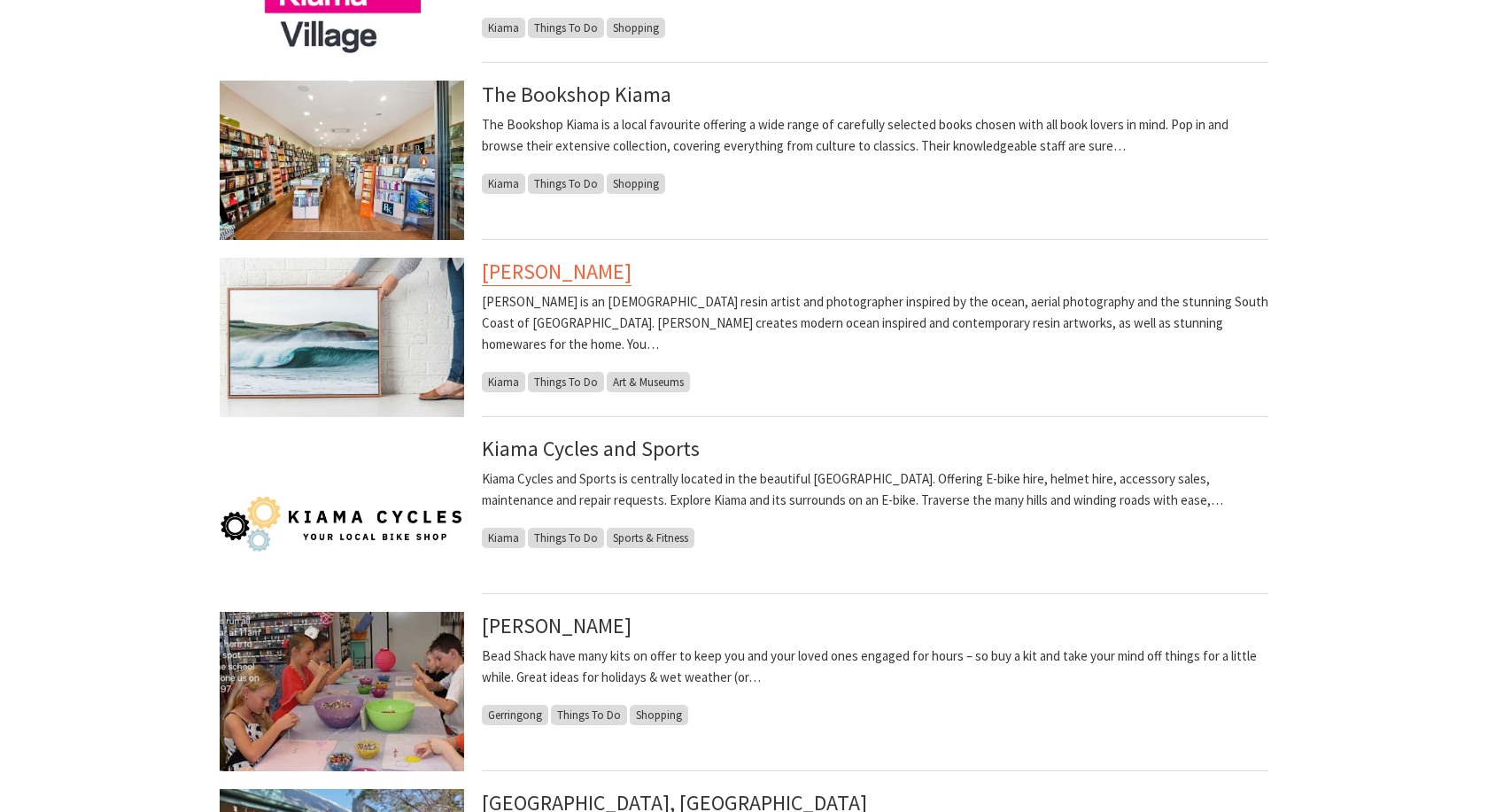
click at [517, 281] on link "[PERSON_NAME]" at bounding box center [557, 272] width 150 height 28
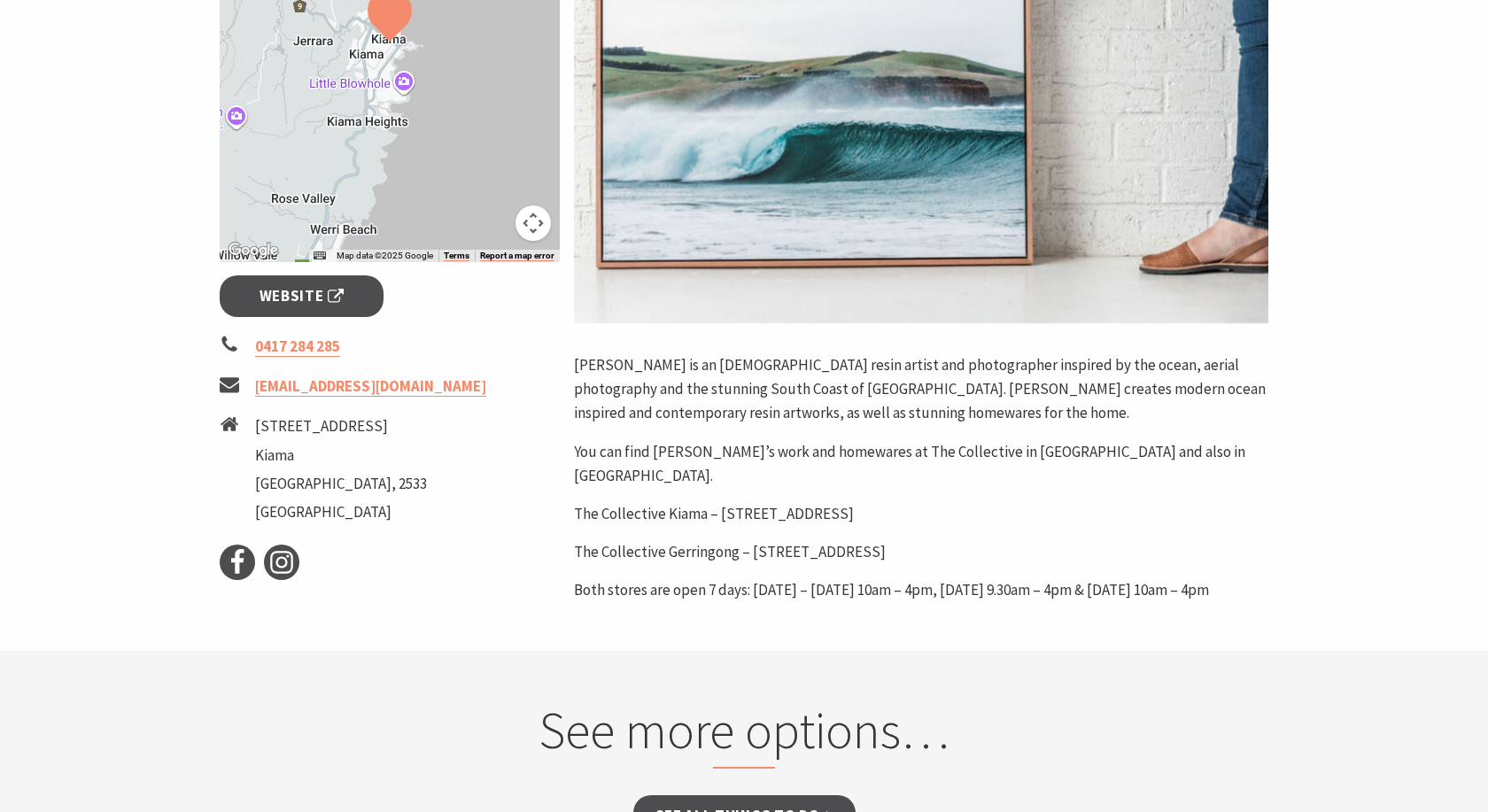
scroll to position [452, 0]
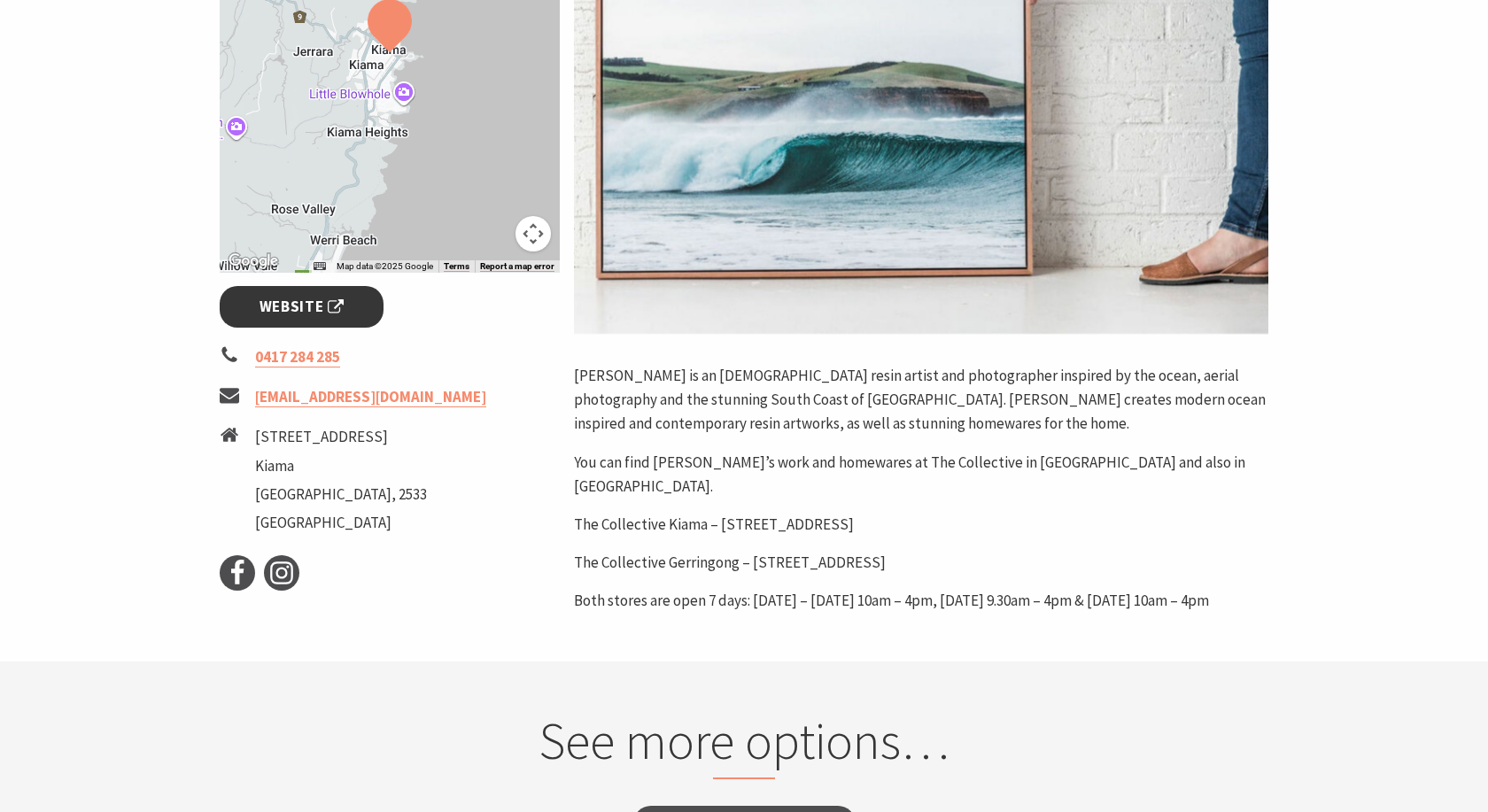
click at [262, 313] on span "Website" at bounding box center [302, 306] width 85 height 24
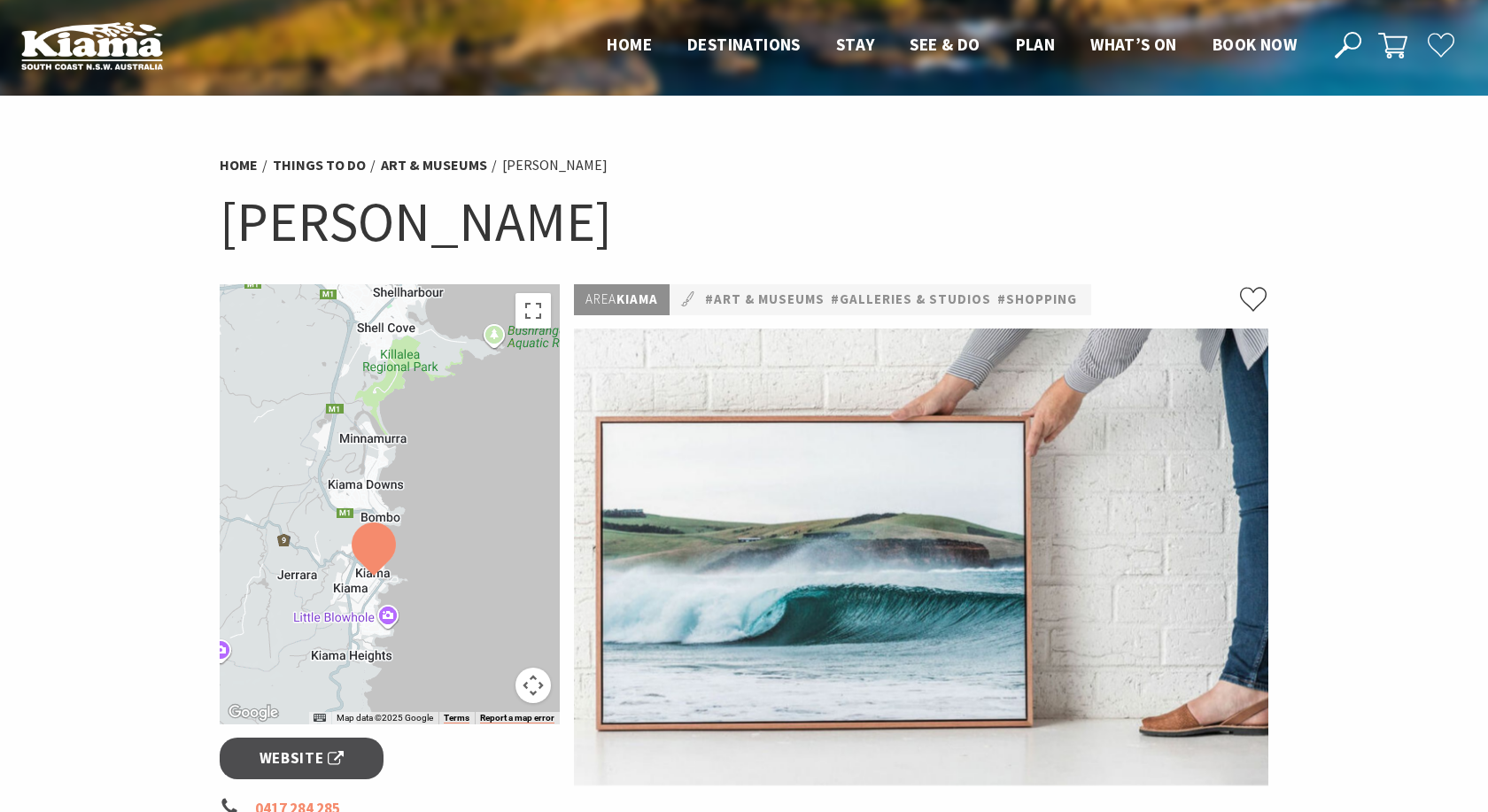
drag, startPoint x: 481, startPoint y: 423, endPoint x: 461, endPoint y: 503, distance: 82.5
click at [461, 503] on div at bounding box center [390, 504] width 340 height 440
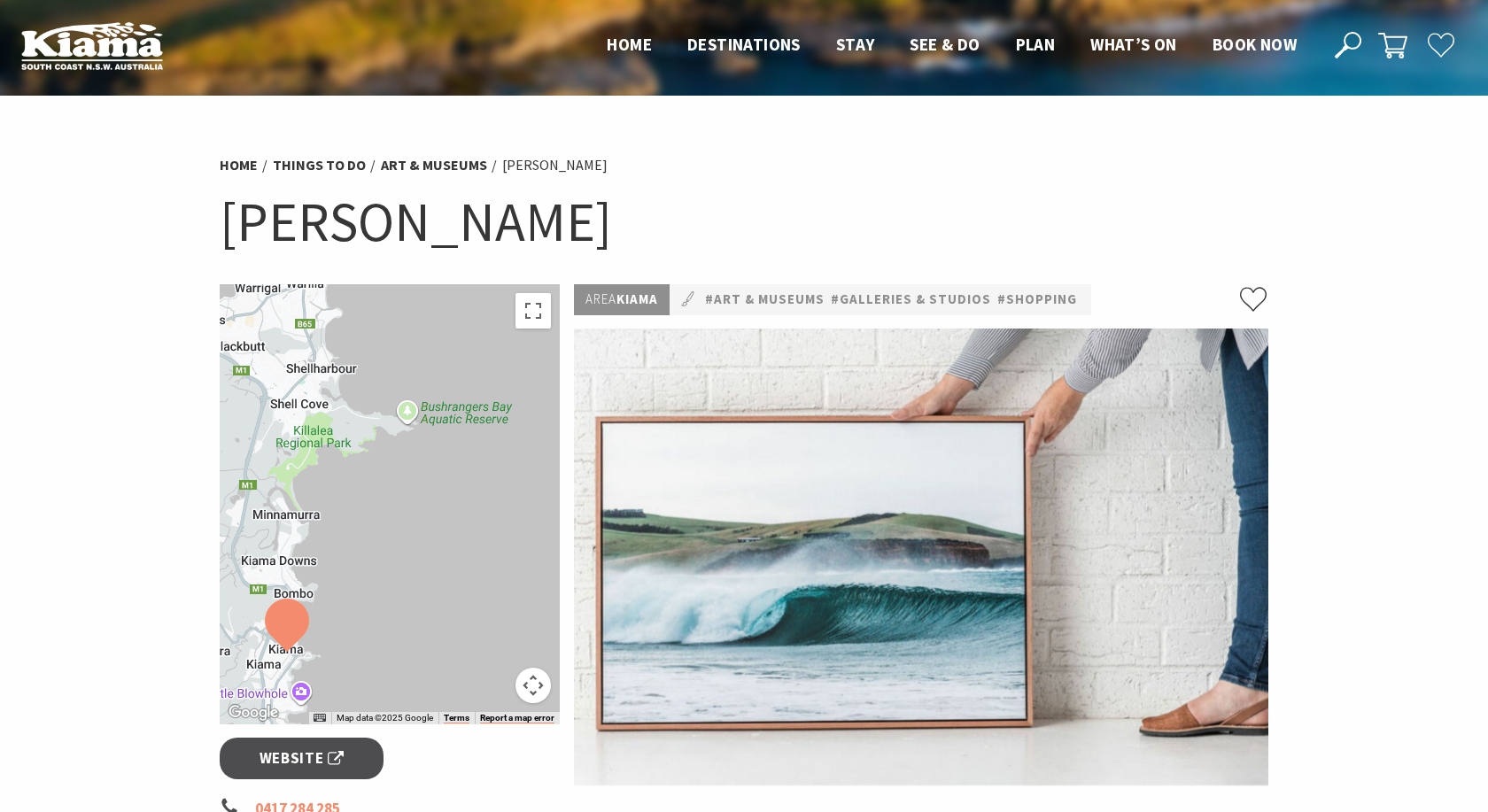
drag, startPoint x: 468, startPoint y: 438, endPoint x: 384, endPoint y: 512, distance: 111.9
click at [384, 512] on div at bounding box center [390, 504] width 340 height 440
click at [540, 305] on button "Toggle fullscreen view" at bounding box center [533, 311] width 36 height 36
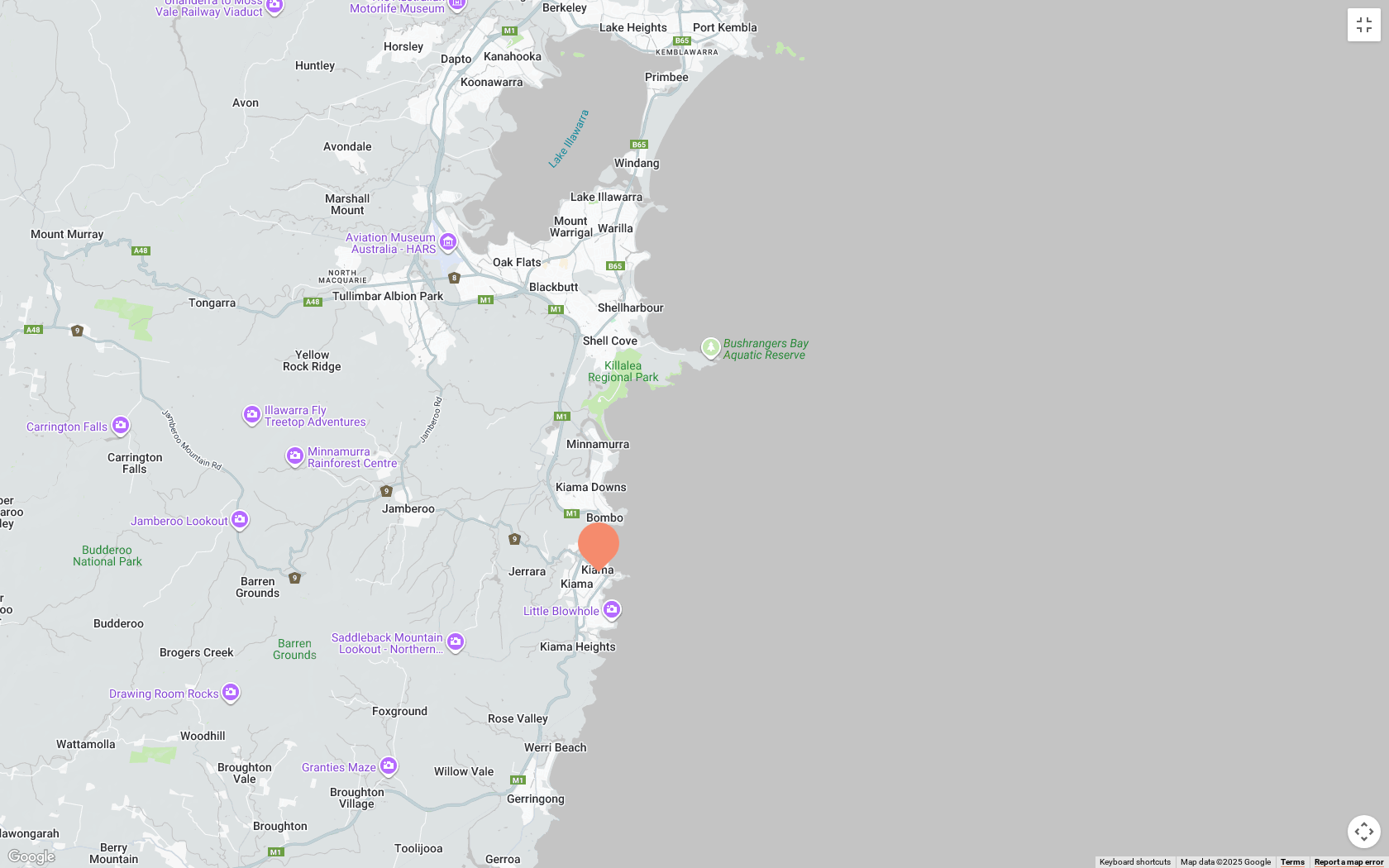
click at [336, 757] on div at bounding box center [694, 434] width 1389 height 868
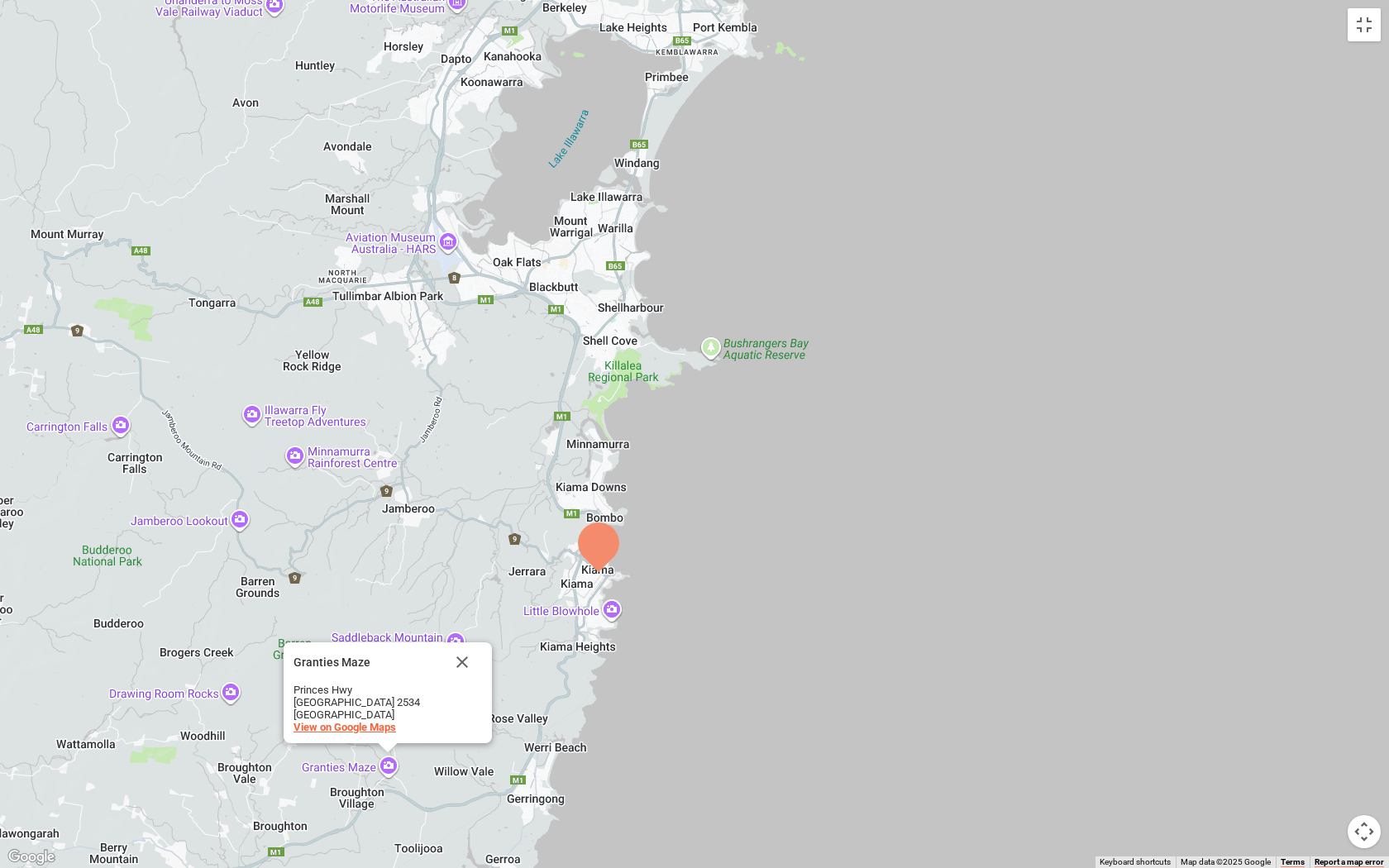
click at [390, 727] on span "View on Google Maps" at bounding box center [345, 726] width 102 height 13
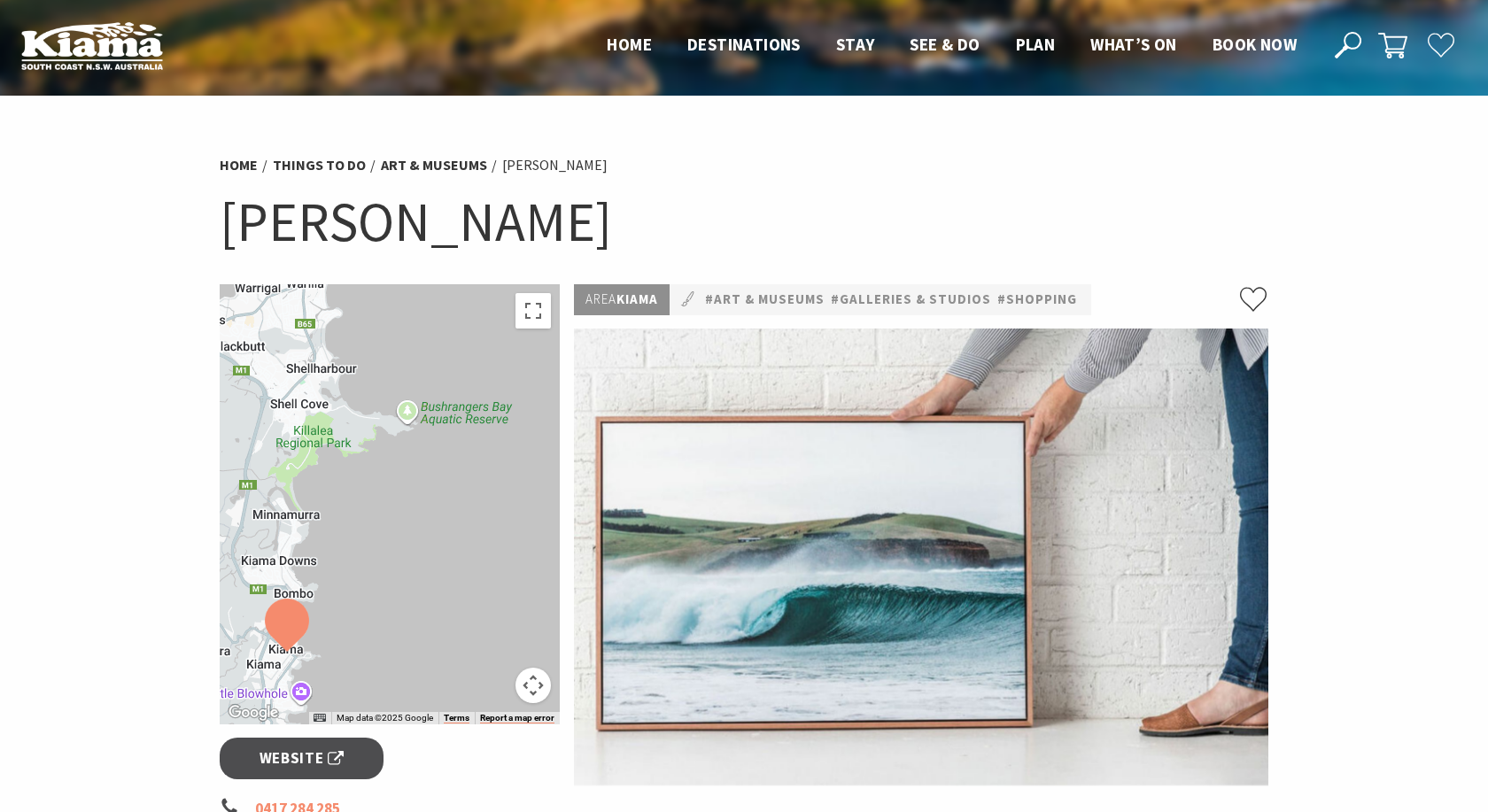
click at [467, 431] on div "Granties Maze Granties Maze Princes Hwy Foxground NSW 2534 Australia View on Go…" at bounding box center [390, 504] width 340 height 440
click at [526, 318] on button "Toggle fullscreen view" at bounding box center [533, 311] width 36 height 36
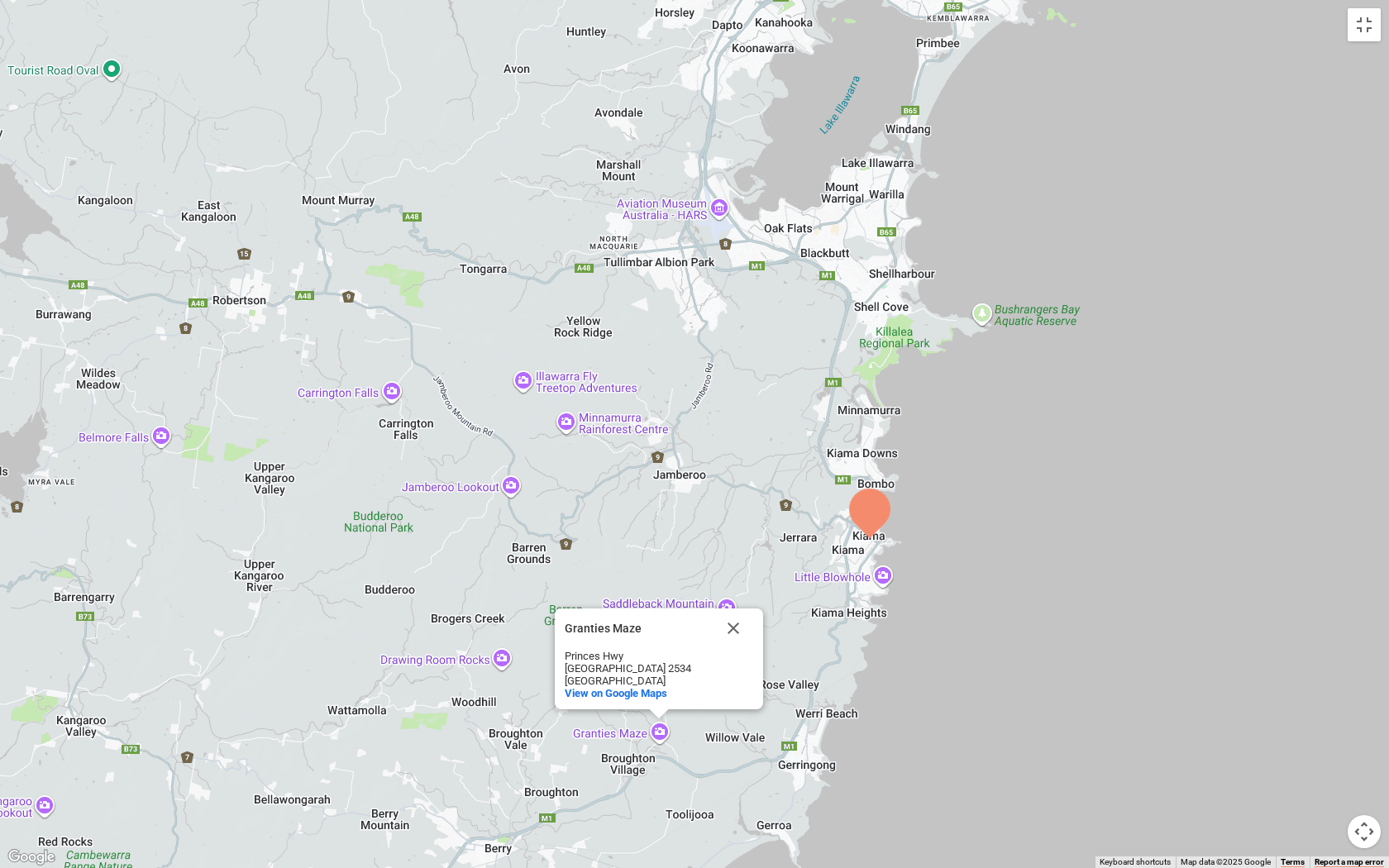
drag, startPoint x: 206, startPoint y: 390, endPoint x: 477, endPoint y: 358, distance: 272.9
click at [479, 356] on div "Granties Maze Granties Maze Princes Hwy Foxground NSW 2534 Australia View on Go…" at bounding box center [694, 434] width 1389 height 868
click at [734, 624] on button "Close" at bounding box center [732, 628] width 39 height 39
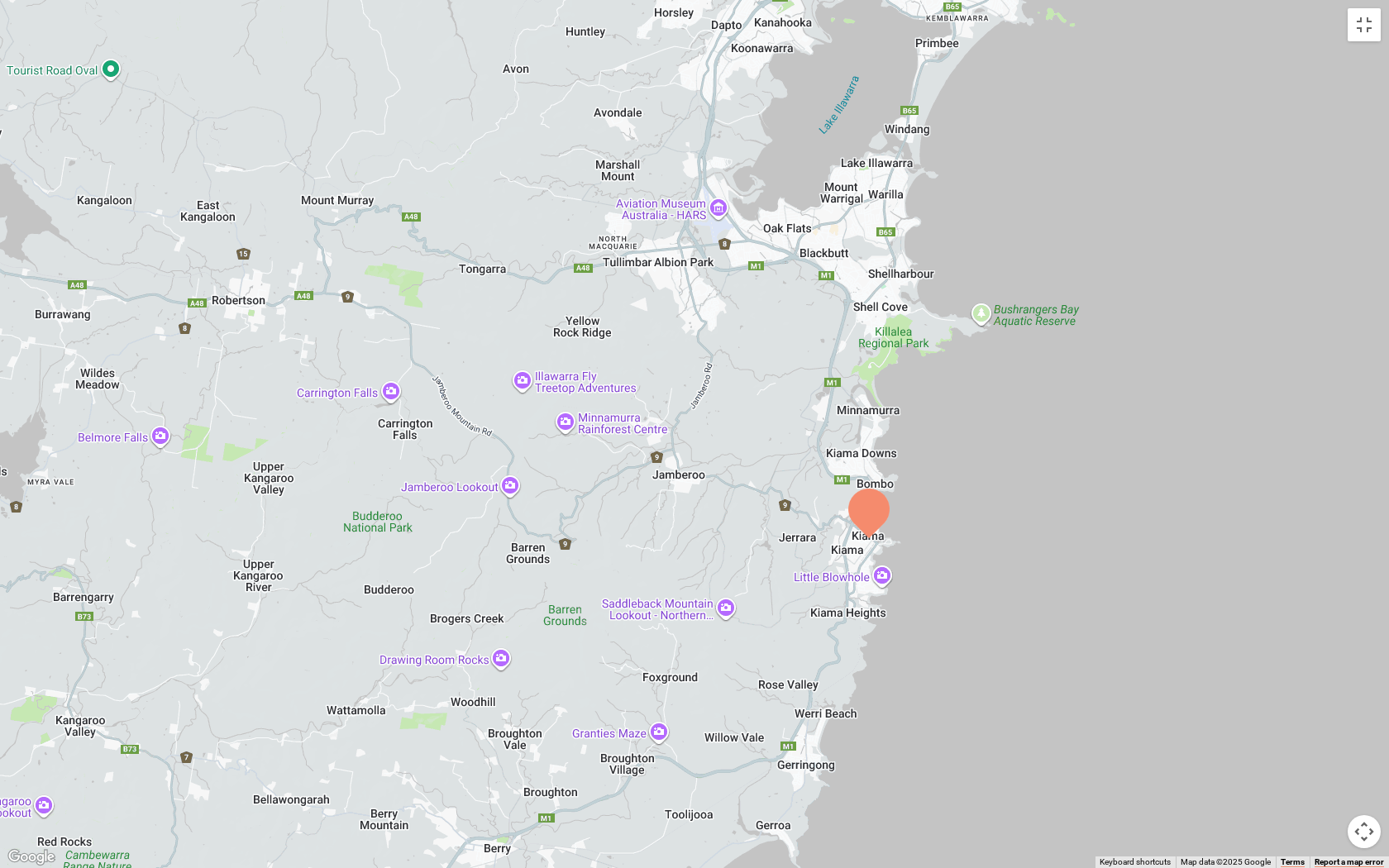
click at [496, 657] on div at bounding box center [694, 434] width 1389 height 868
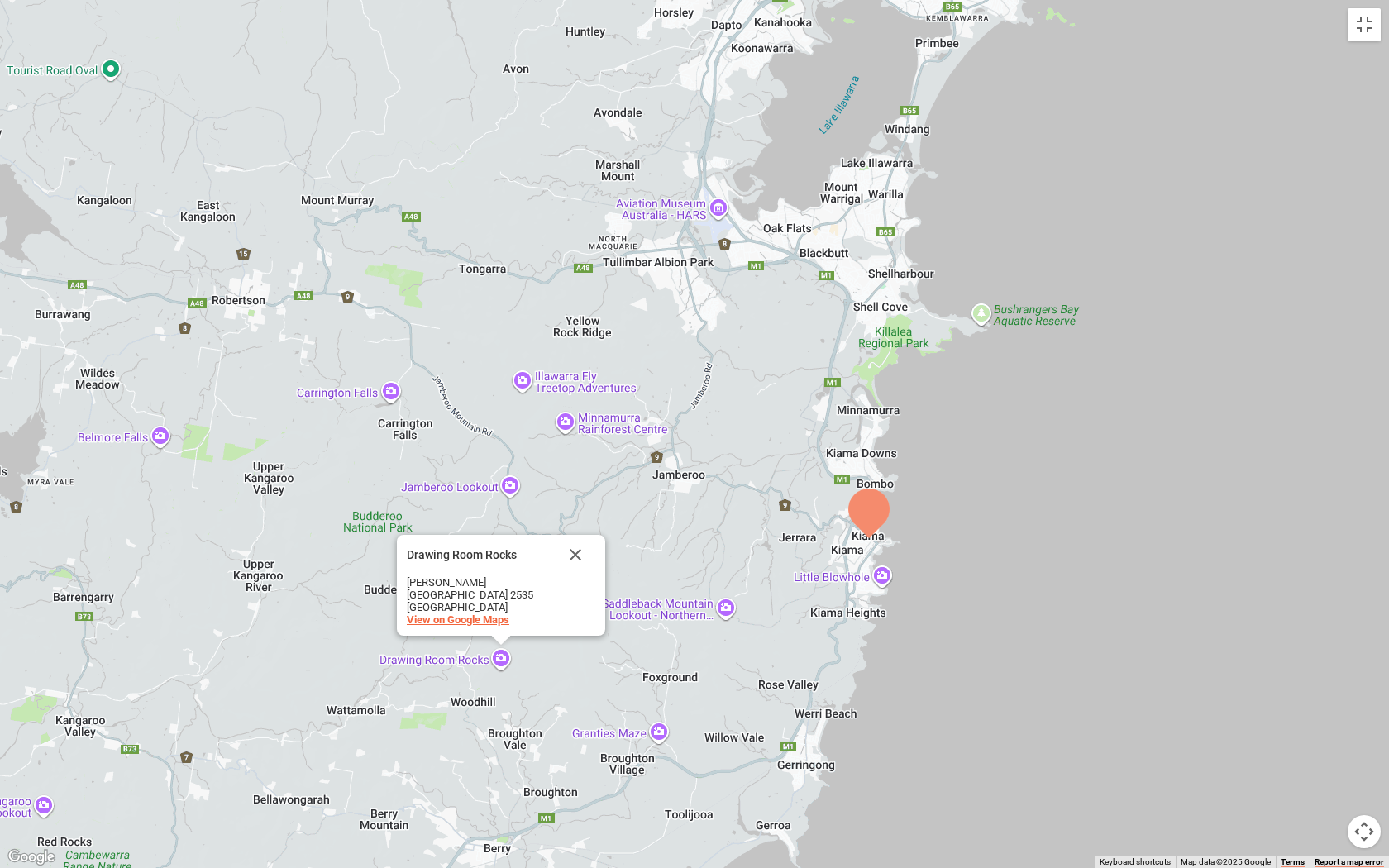
click at [451, 622] on span "View on Google Maps" at bounding box center [458, 620] width 102 height 13
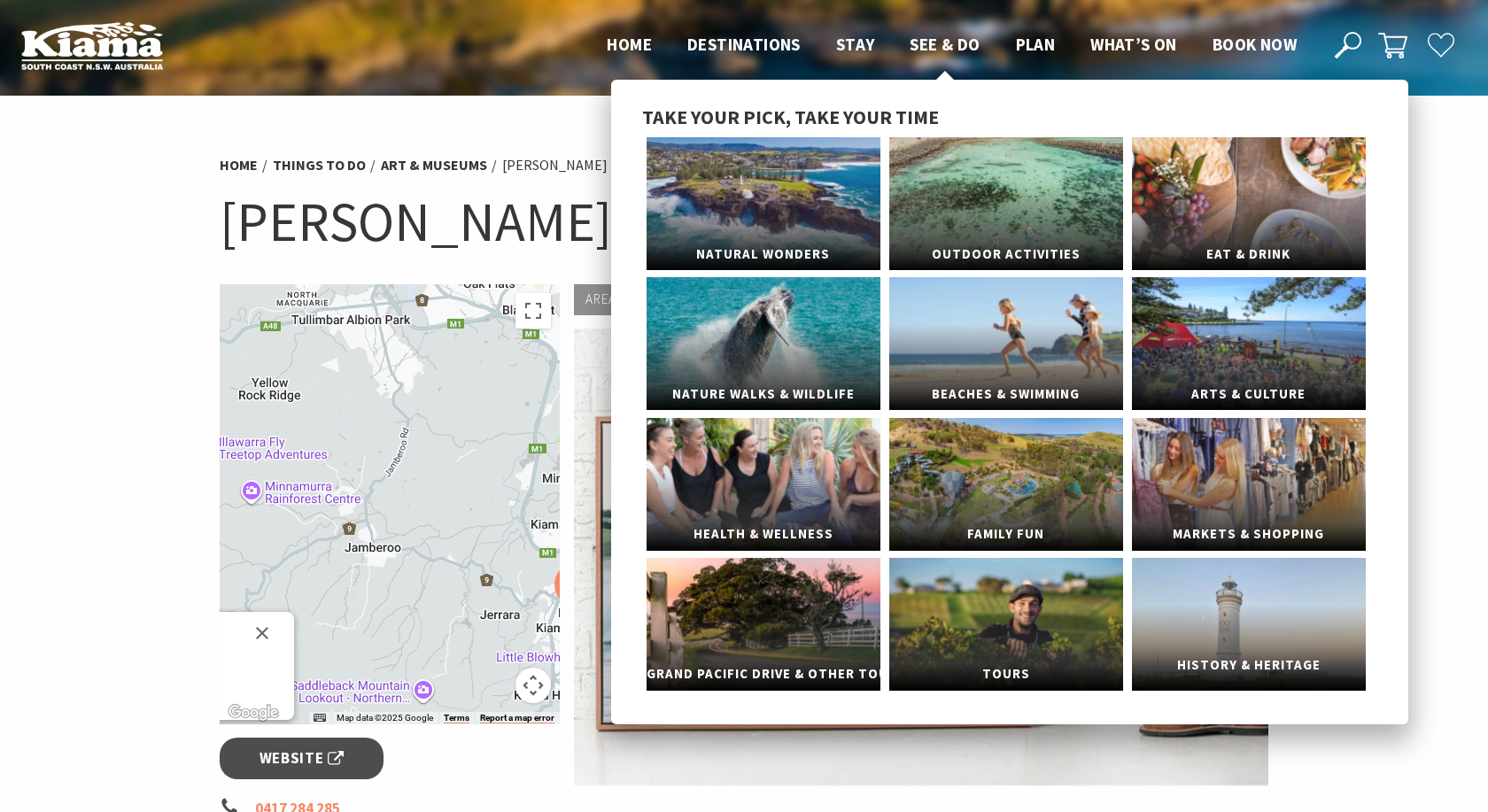
click at [1240, 605] on link "History & Heritage" at bounding box center [1249, 624] width 234 height 133
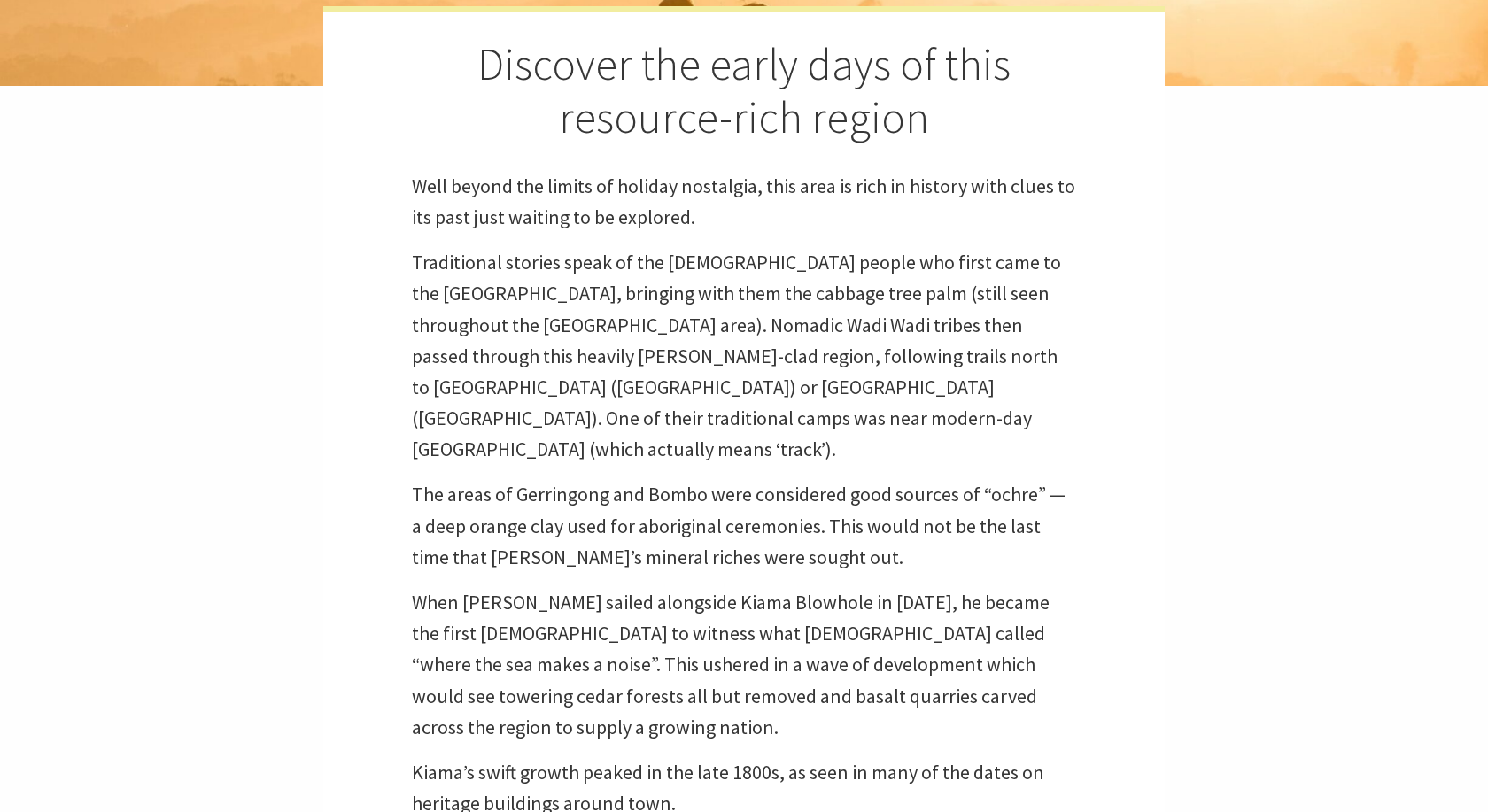
scroll to position [452, 0]
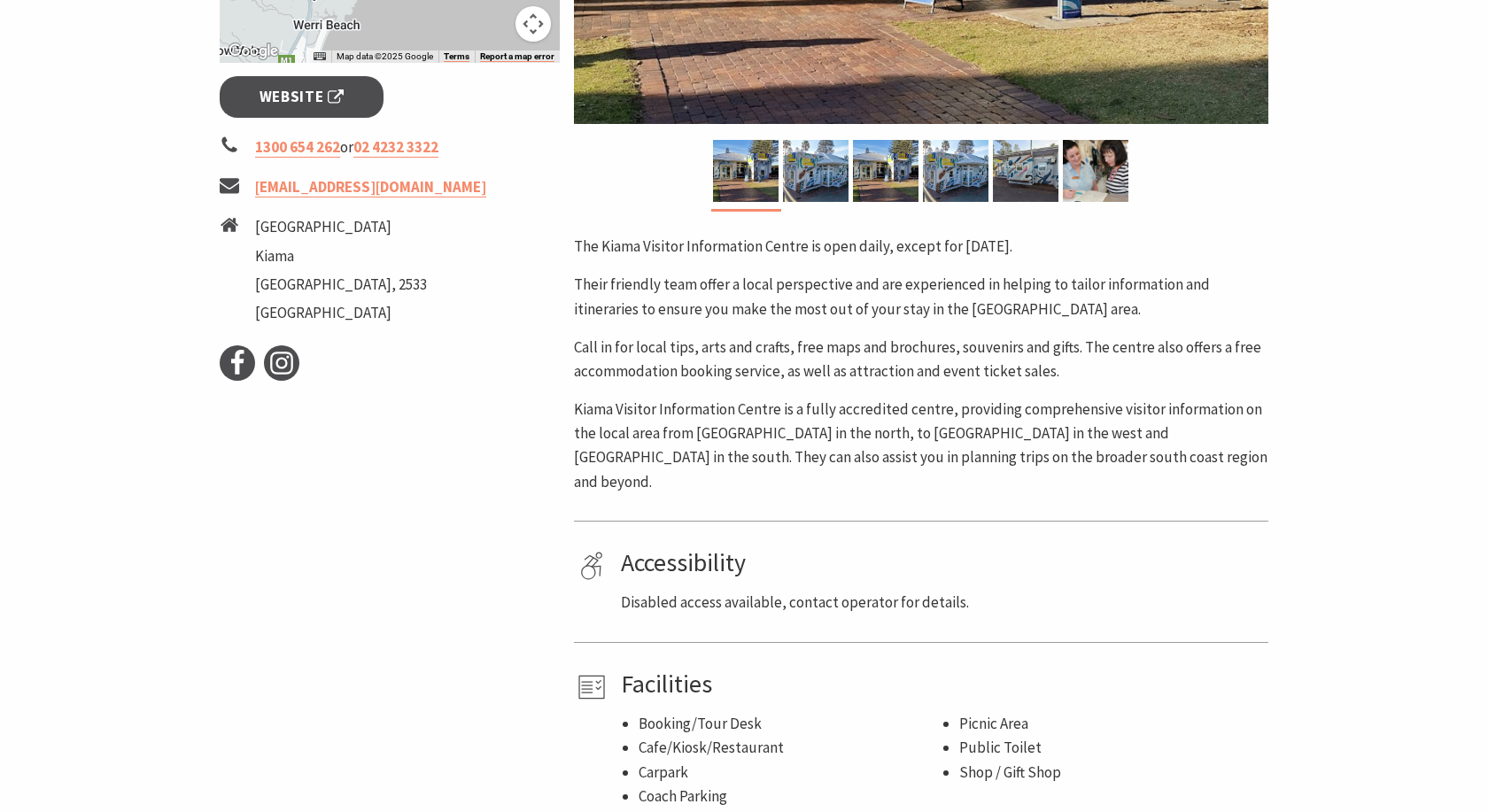
scroll to position [632, 0]
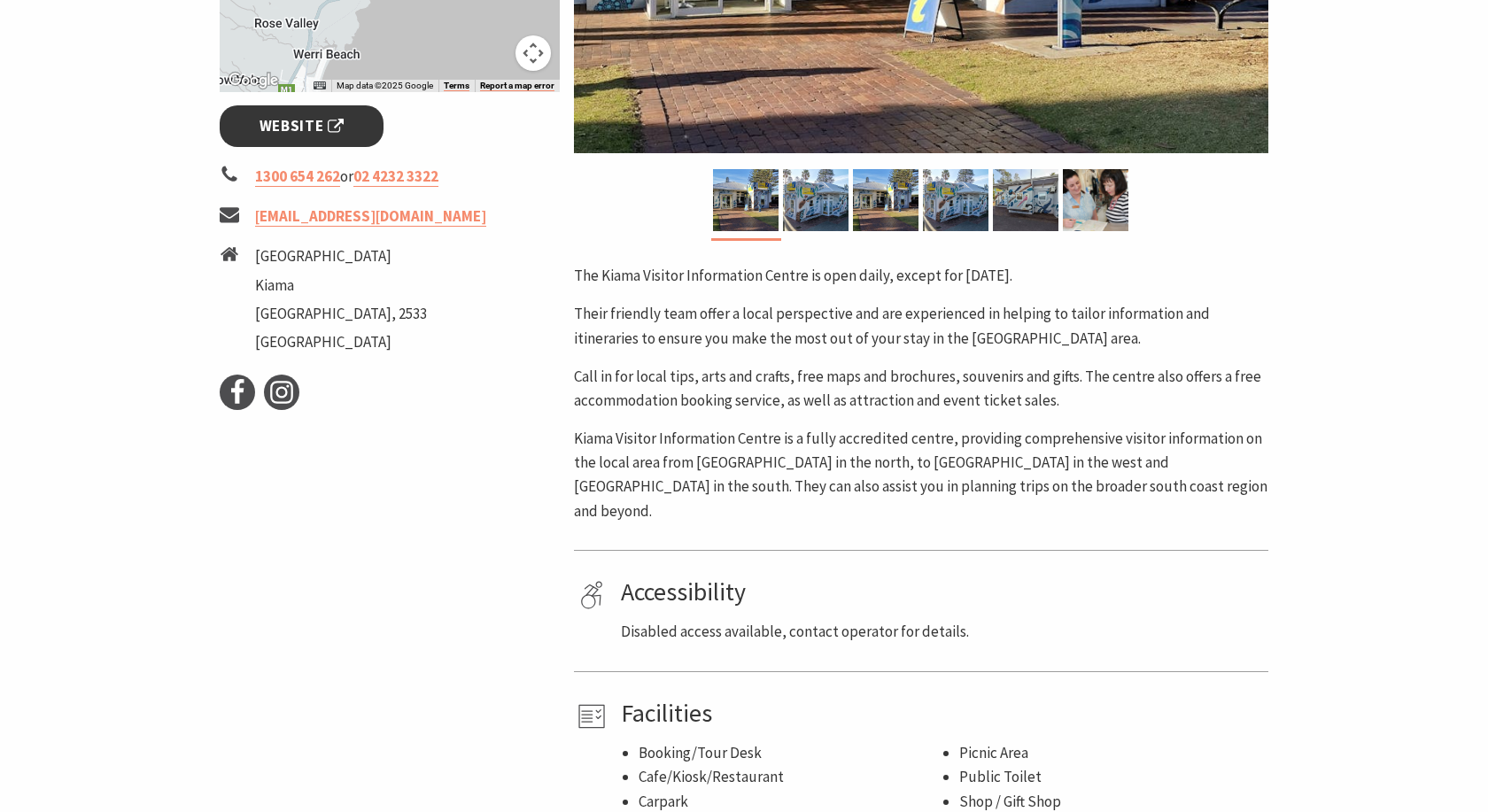
click at [321, 123] on span "Website" at bounding box center [302, 126] width 85 height 24
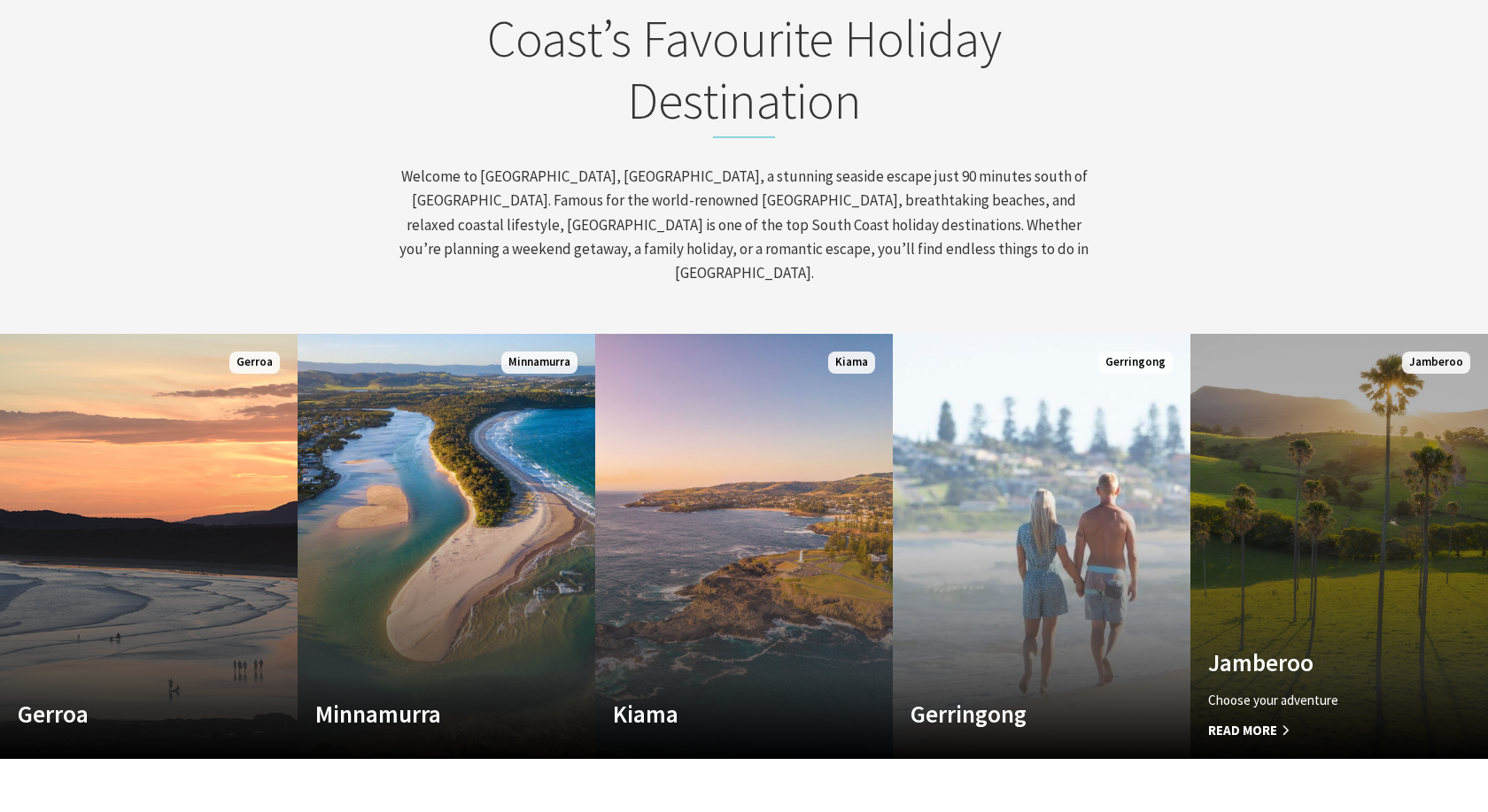
scroll to position [813, 0]
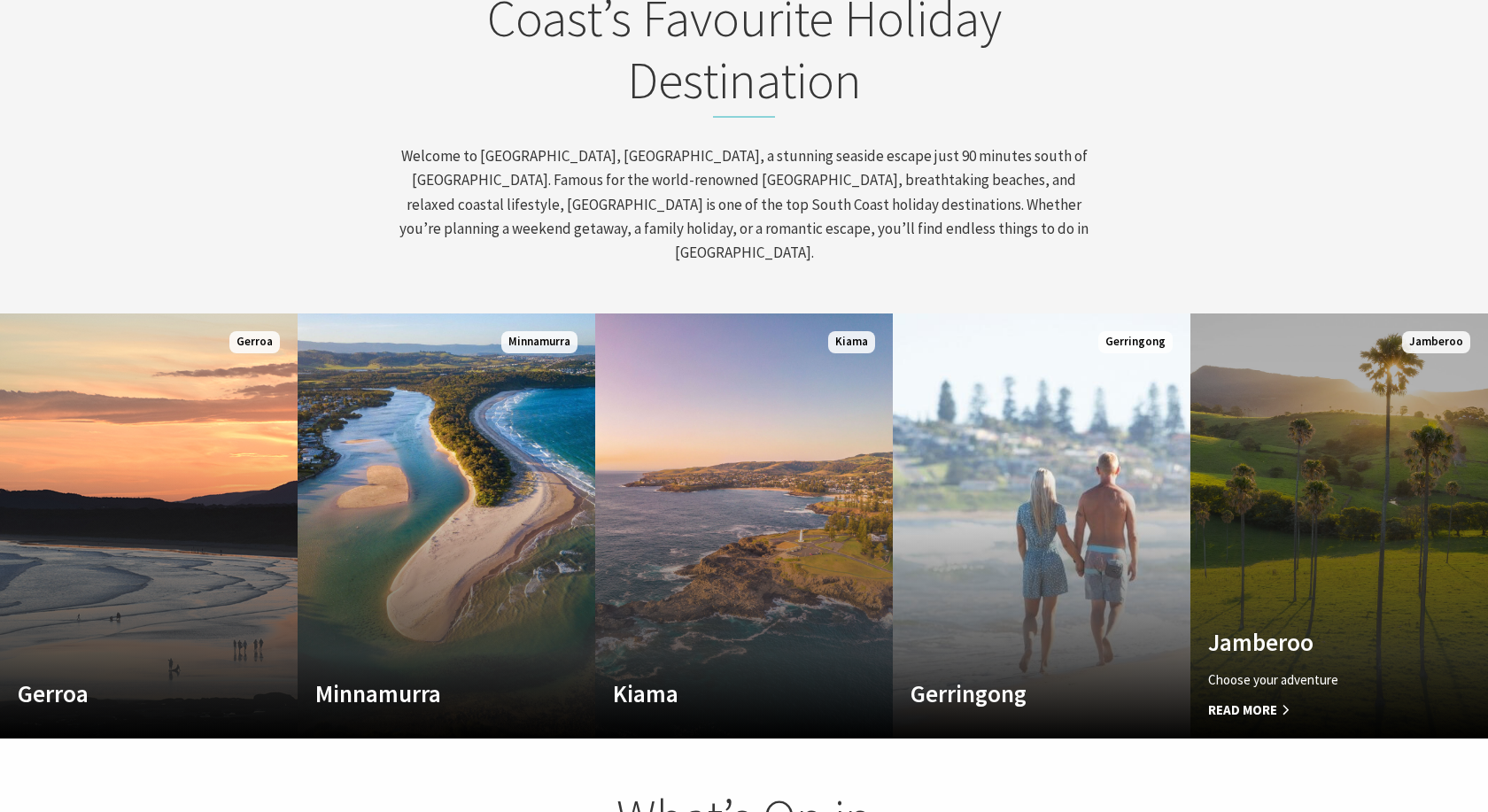
click at [1273, 700] on span "Read More" at bounding box center [1317, 710] width 218 height 21
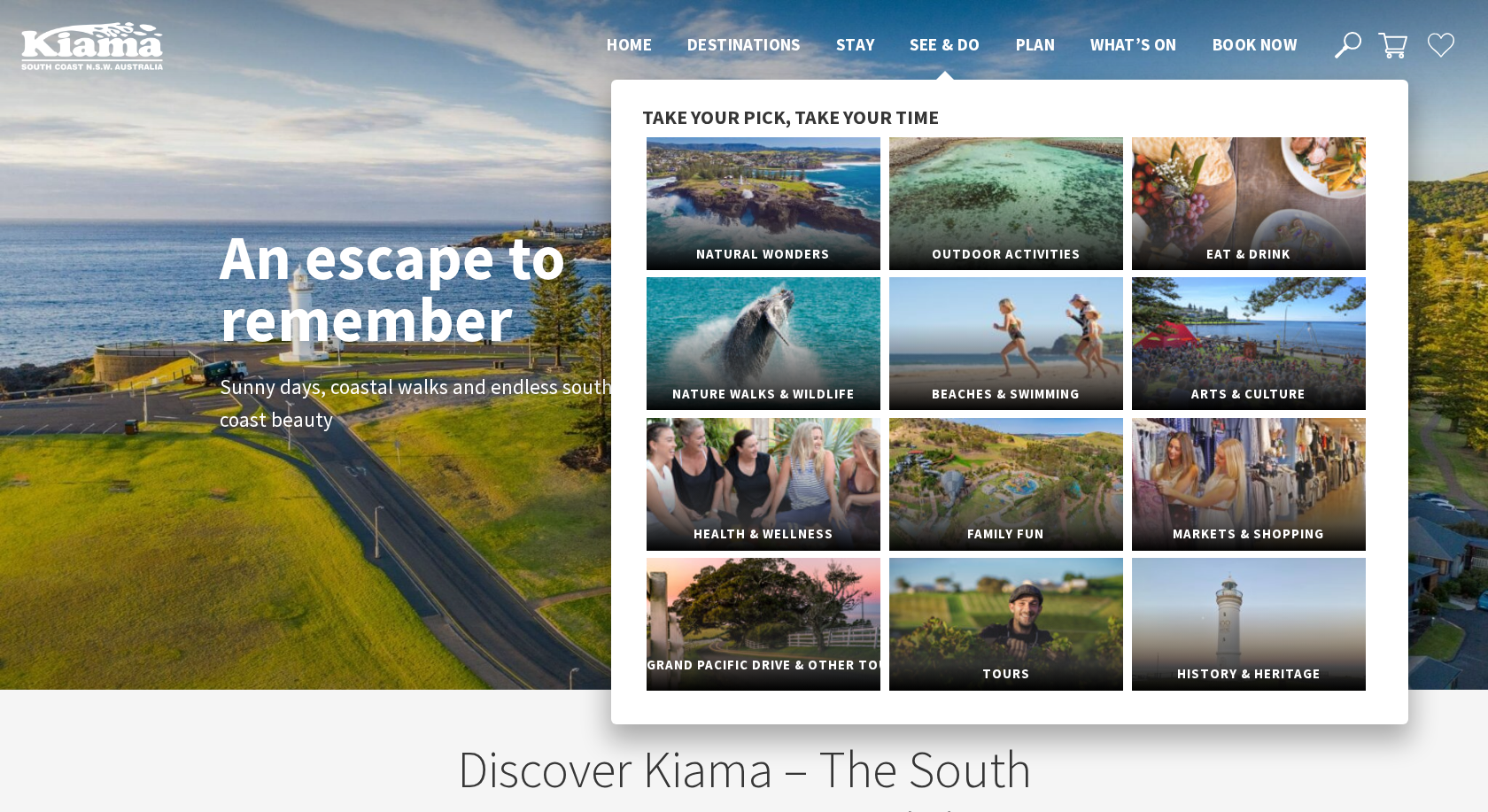
click at [808, 614] on link "Grand Pacific Drive & Other Touring" at bounding box center [764, 624] width 234 height 133
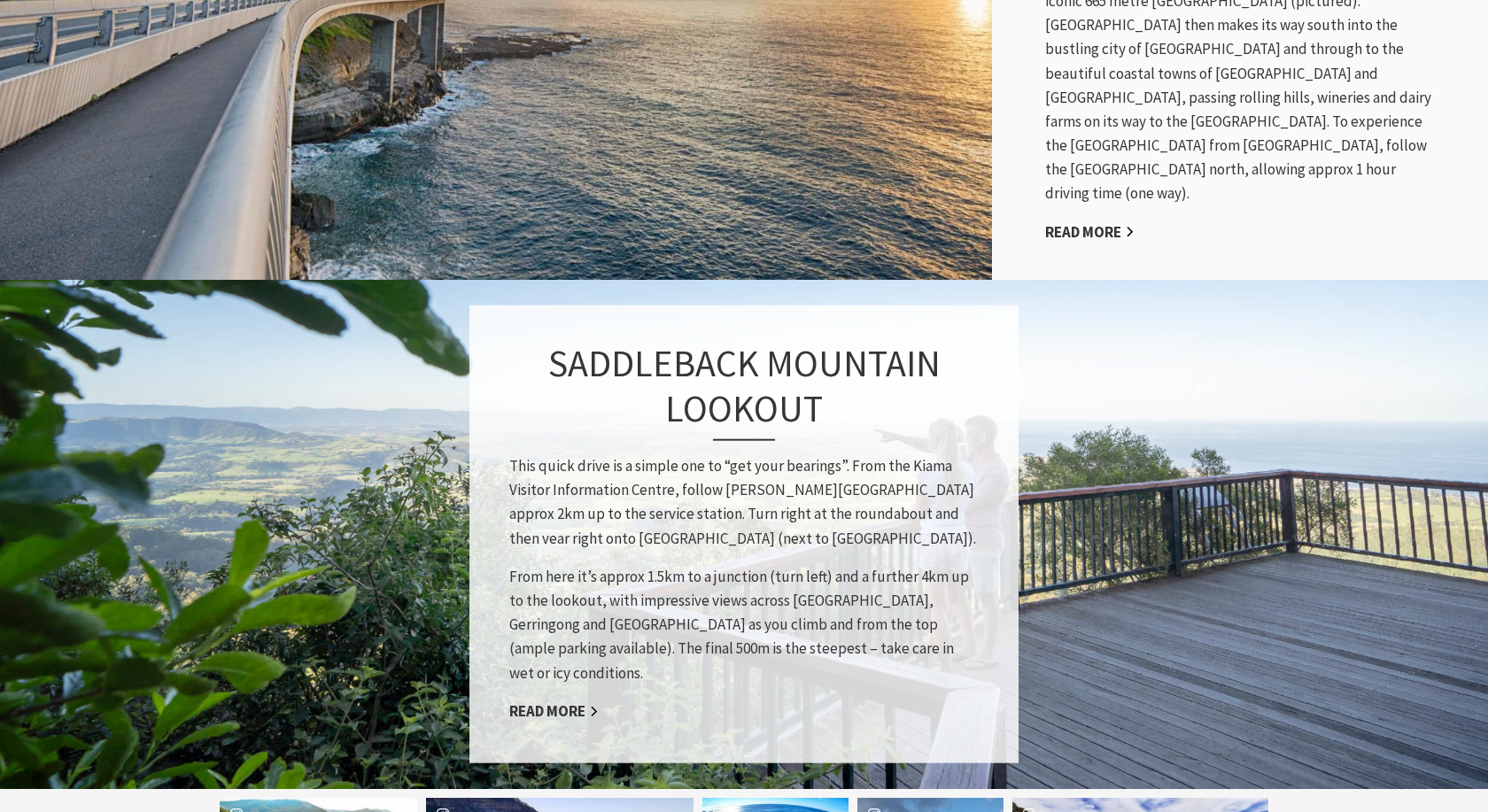
scroll to position [1265, 0]
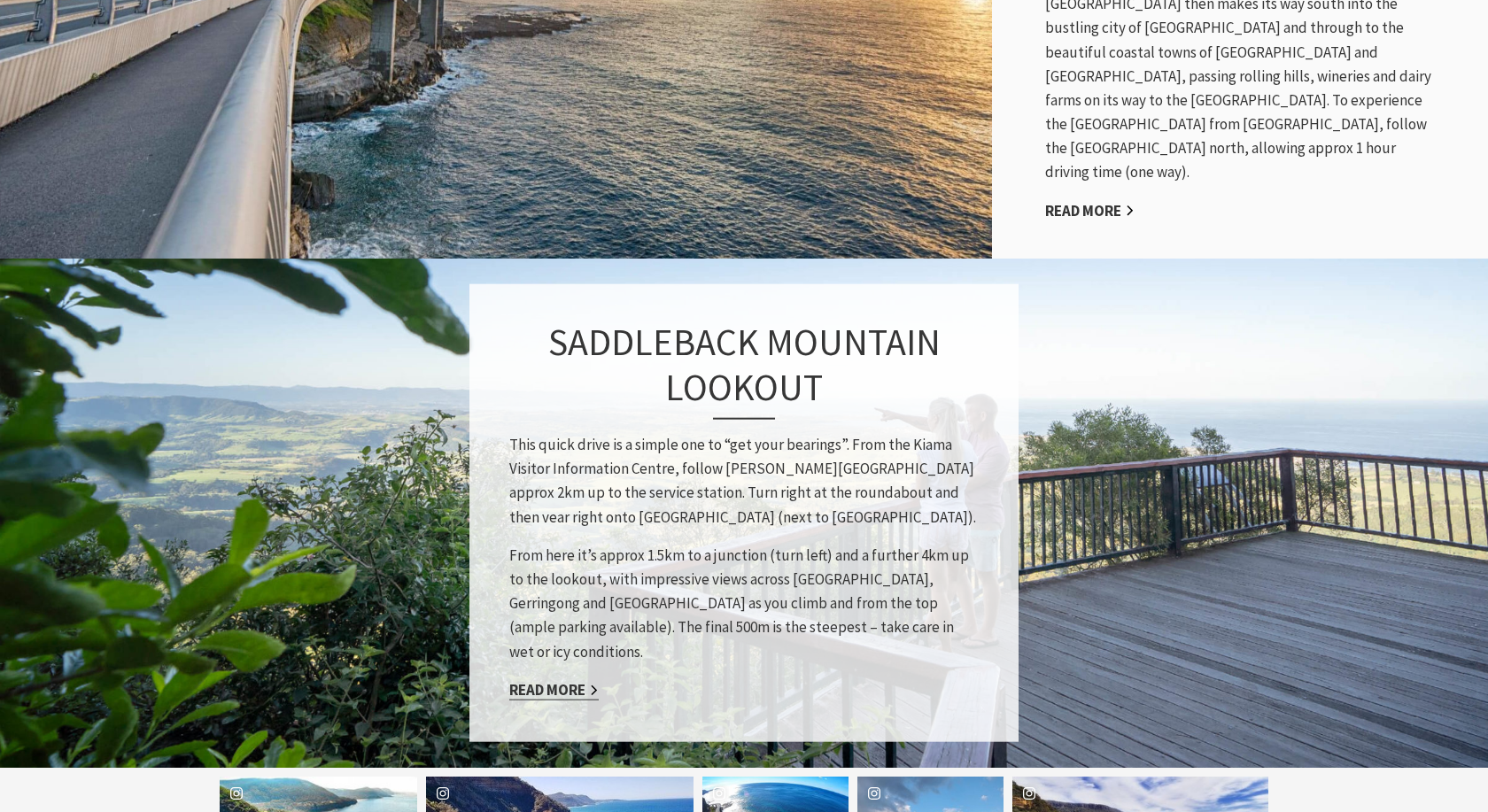
click at [549, 679] on link "Read More" at bounding box center [554, 689] width 90 height 20
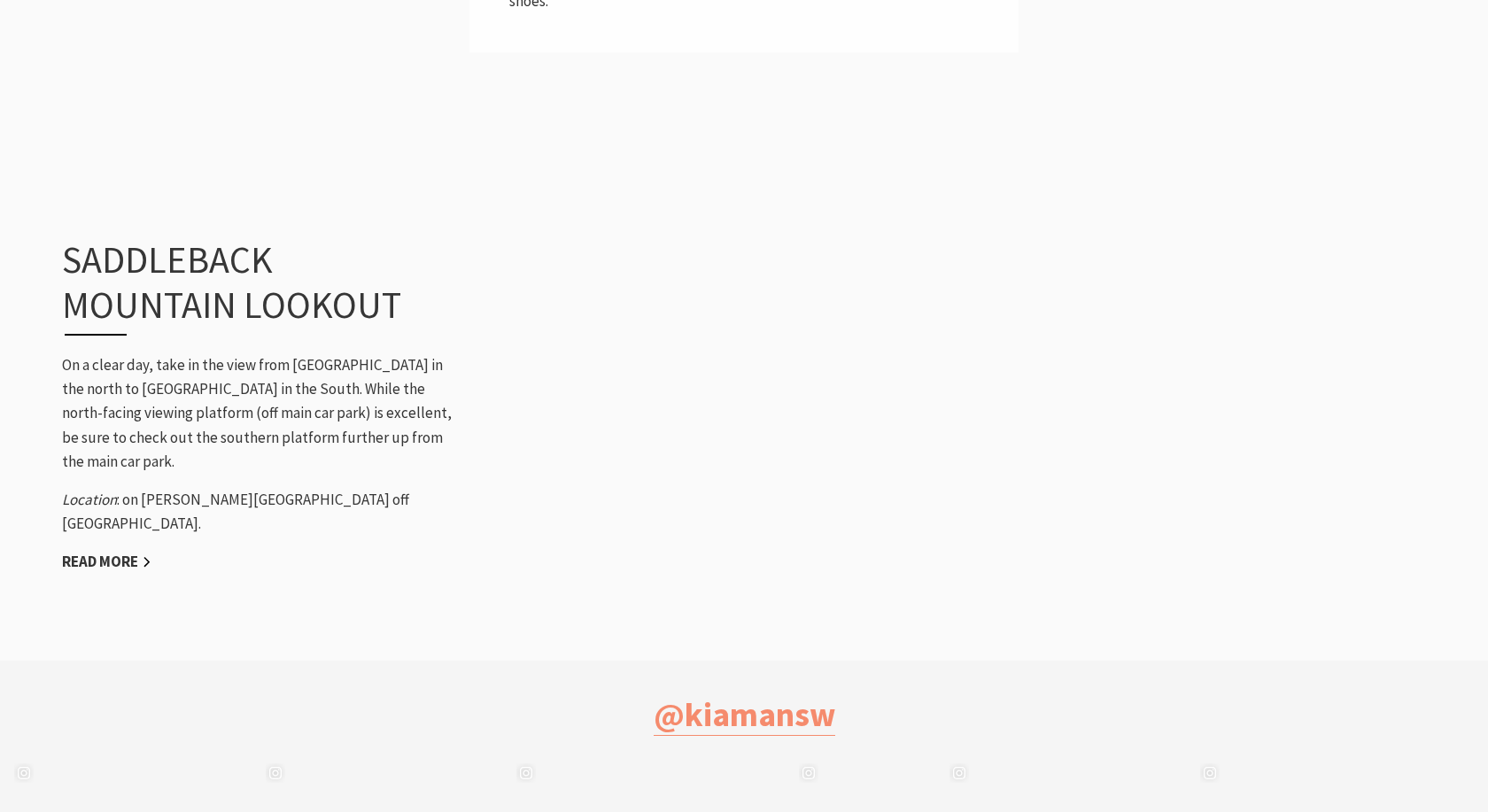
scroll to position [1716, 0]
